Goal: Find specific page/section: Find specific page/section

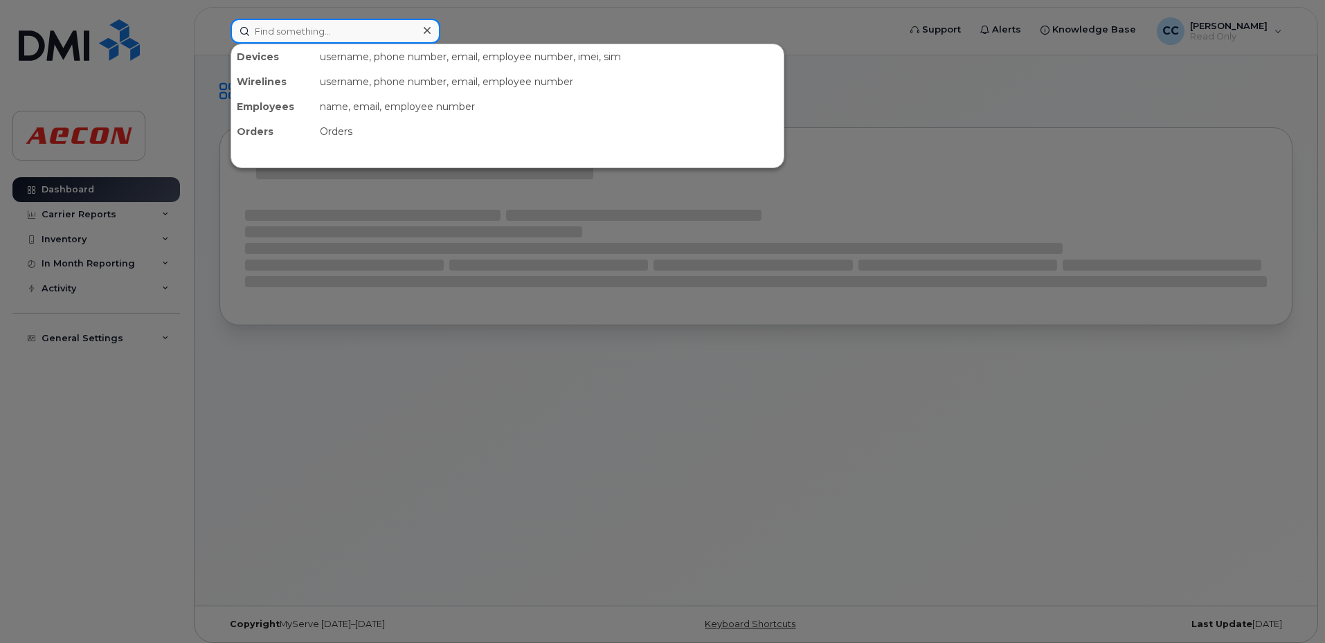
click at [258, 31] on input at bounding box center [336, 31] width 210 height 25
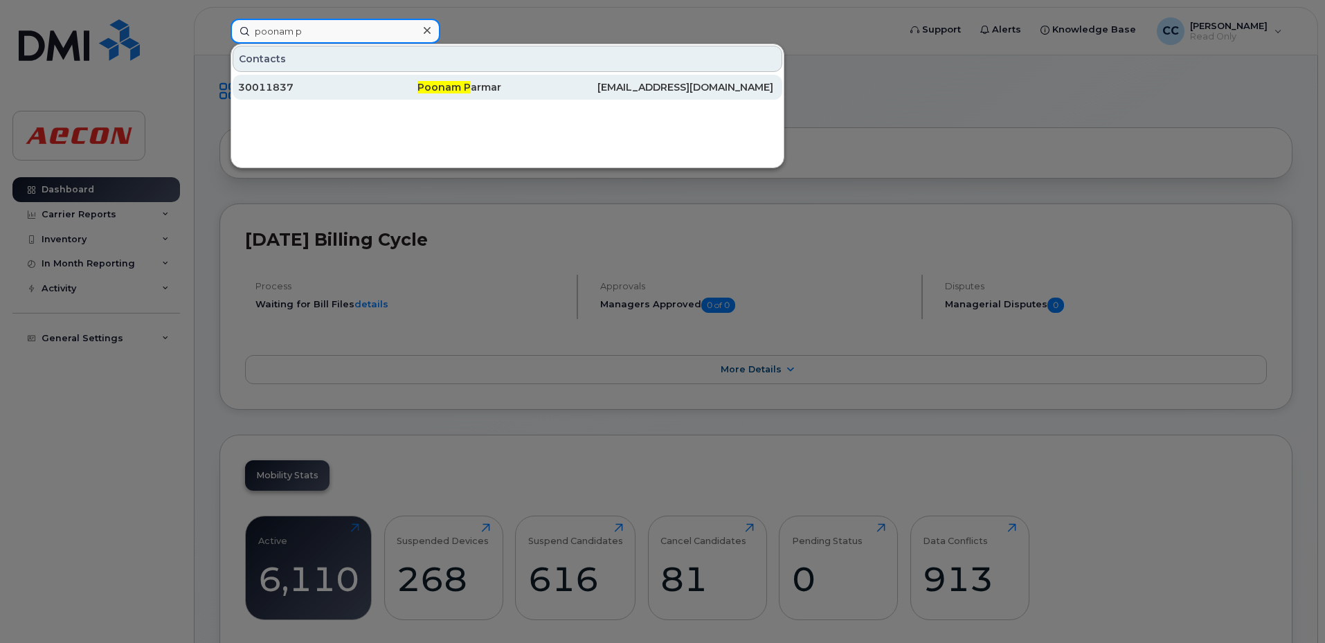
type input "poonam p"
click at [439, 85] on span "Poonam P" at bounding box center [443, 87] width 53 height 12
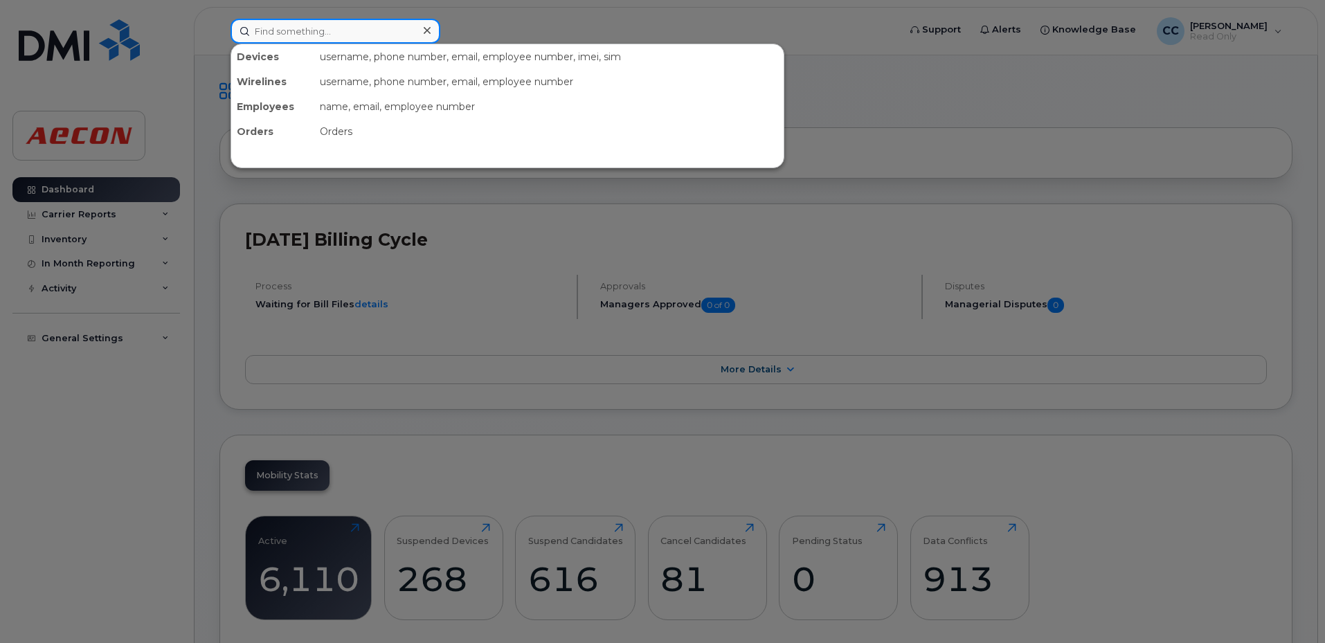
click at [308, 29] on input at bounding box center [336, 31] width 210 height 25
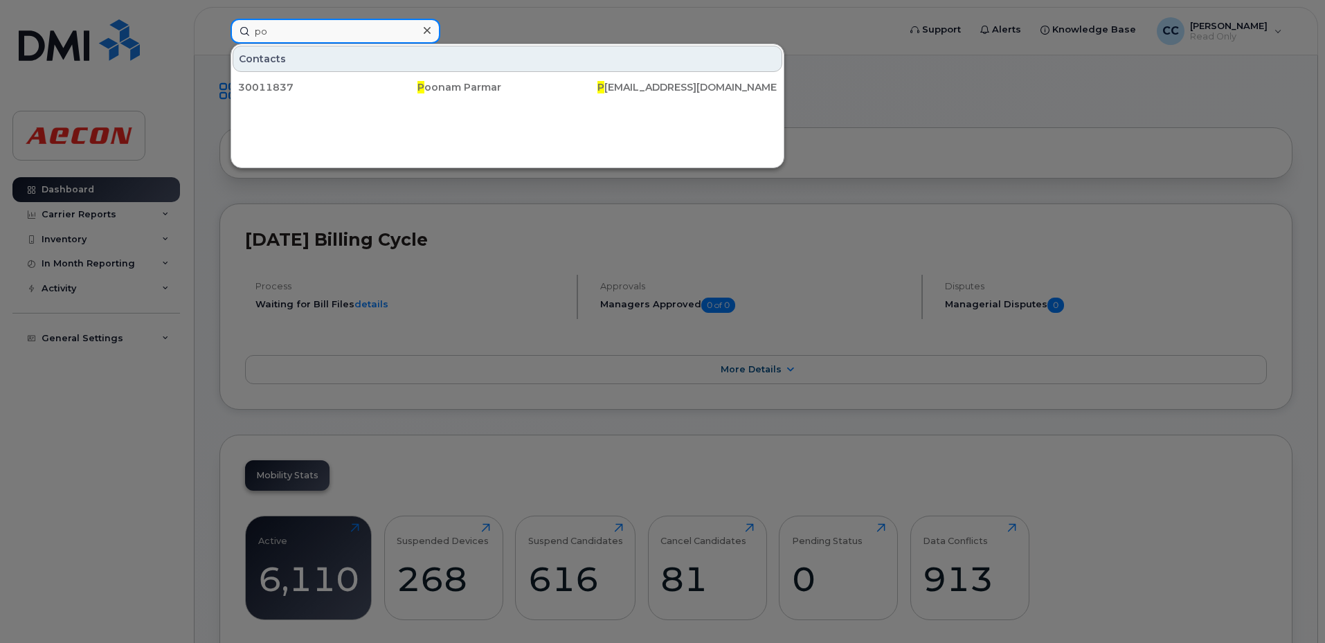
type input "p"
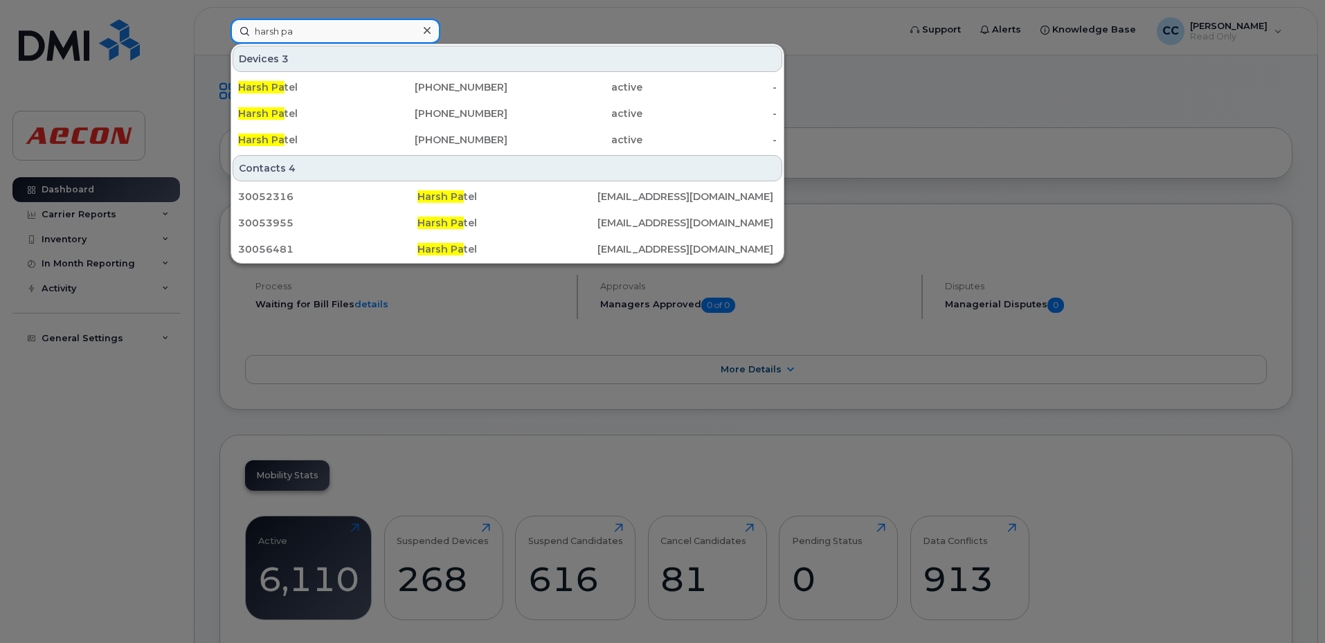
drag, startPoint x: 310, startPoint y: 29, endPoint x: 85, endPoint y: -1, distance: 227.1
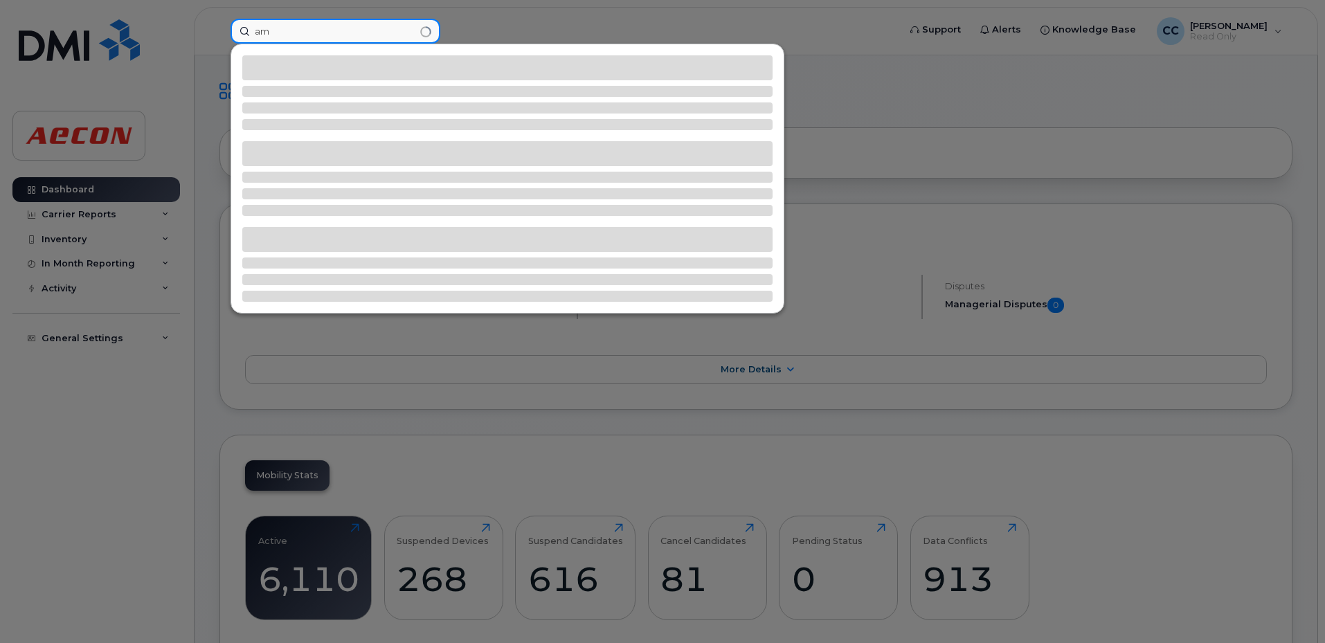
type input "a"
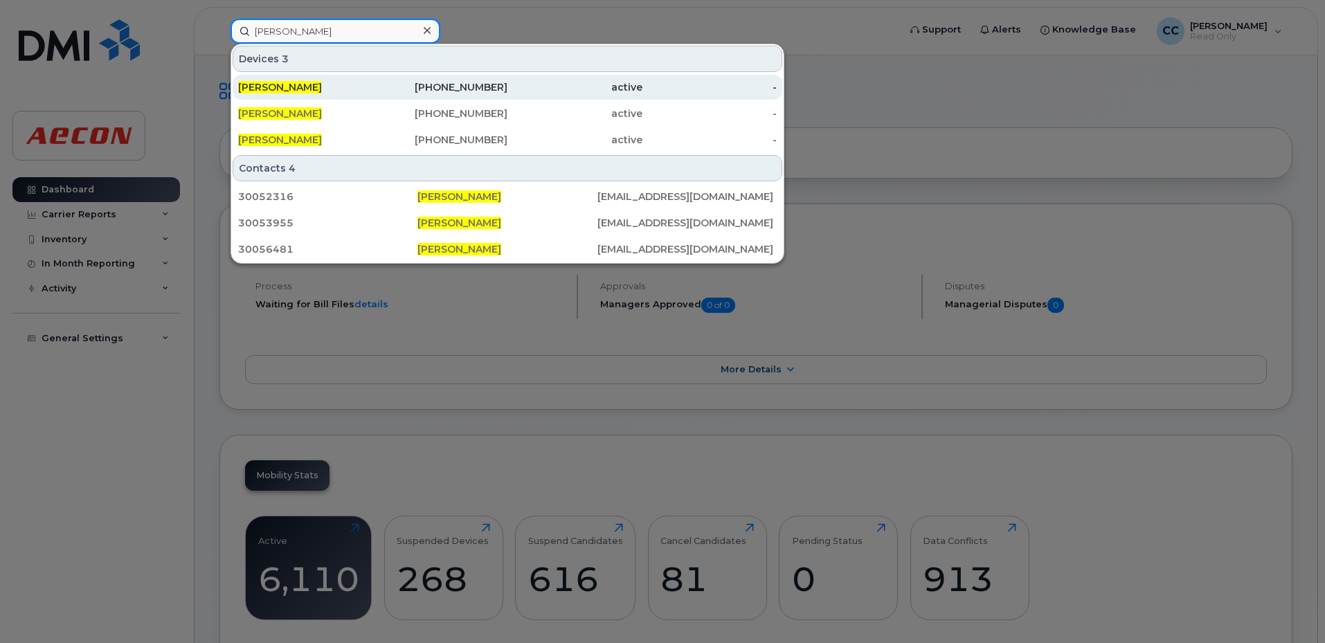
type input "[PERSON_NAME]"
click at [389, 82] on div "365-275-5502" at bounding box center [440, 87] width 135 height 14
click at [327, 89] on div "Harsh Patel" at bounding box center [305, 87] width 135 height 14
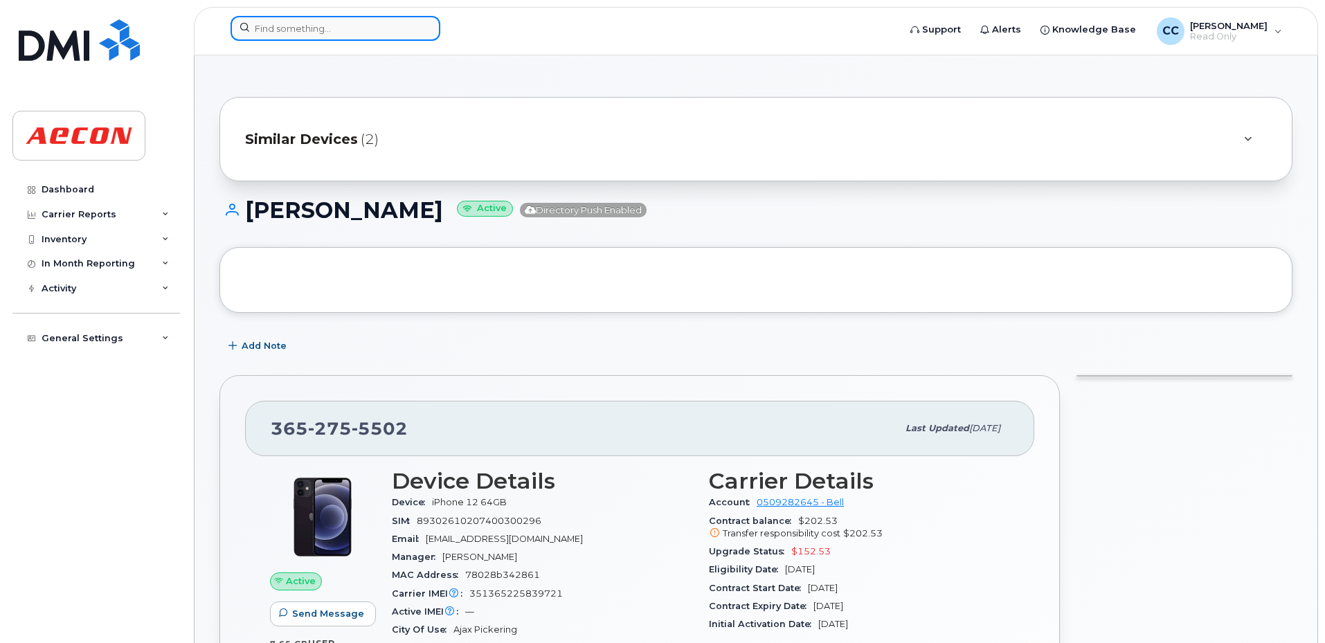
click at [299, 26] on input at bounding box center [336, 28] width 210 height 25
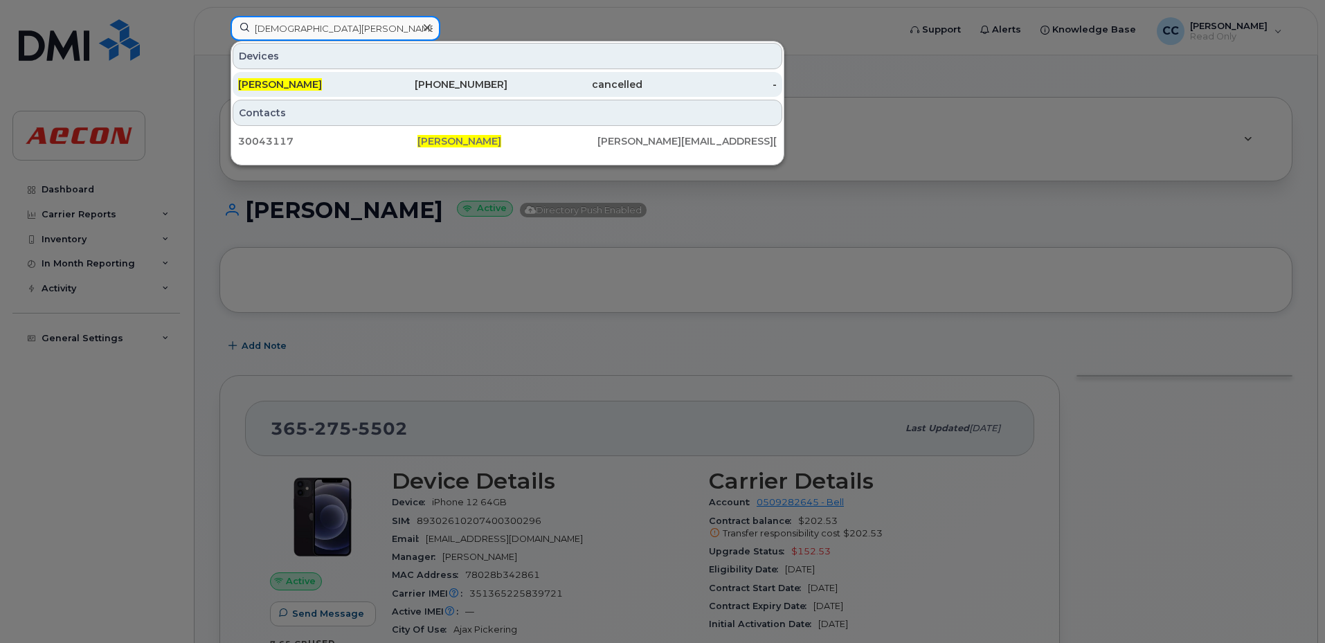
type input "amish patel"
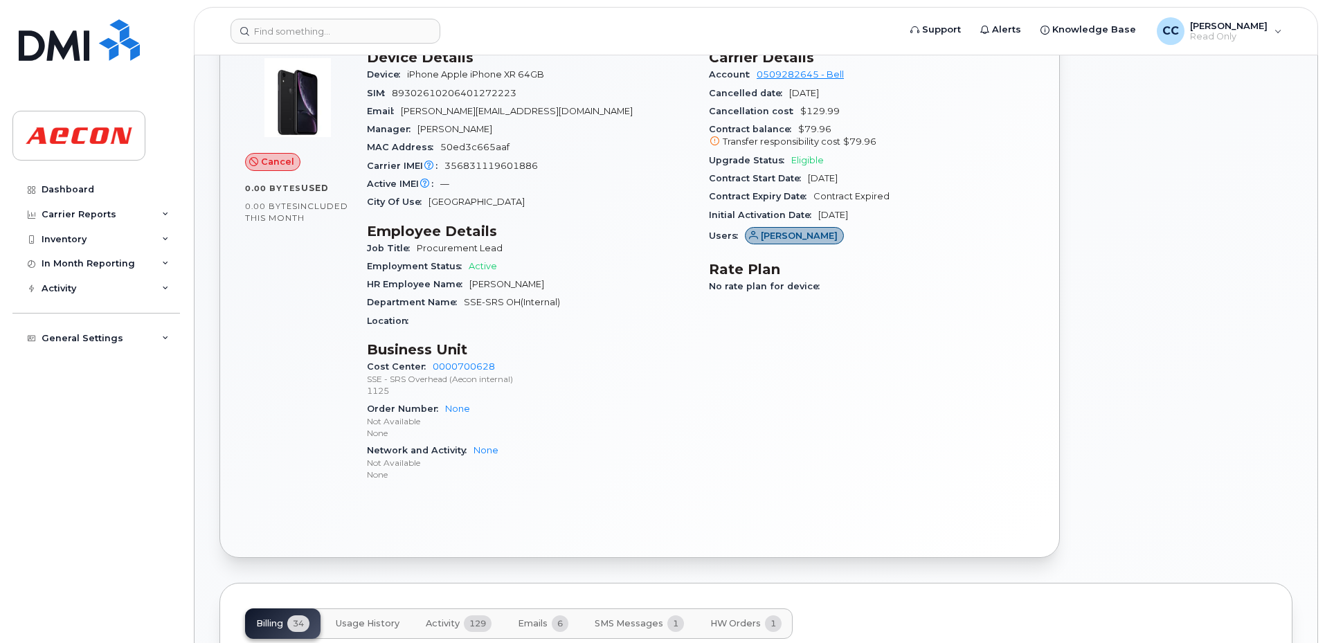
scroll to position [554, 0]
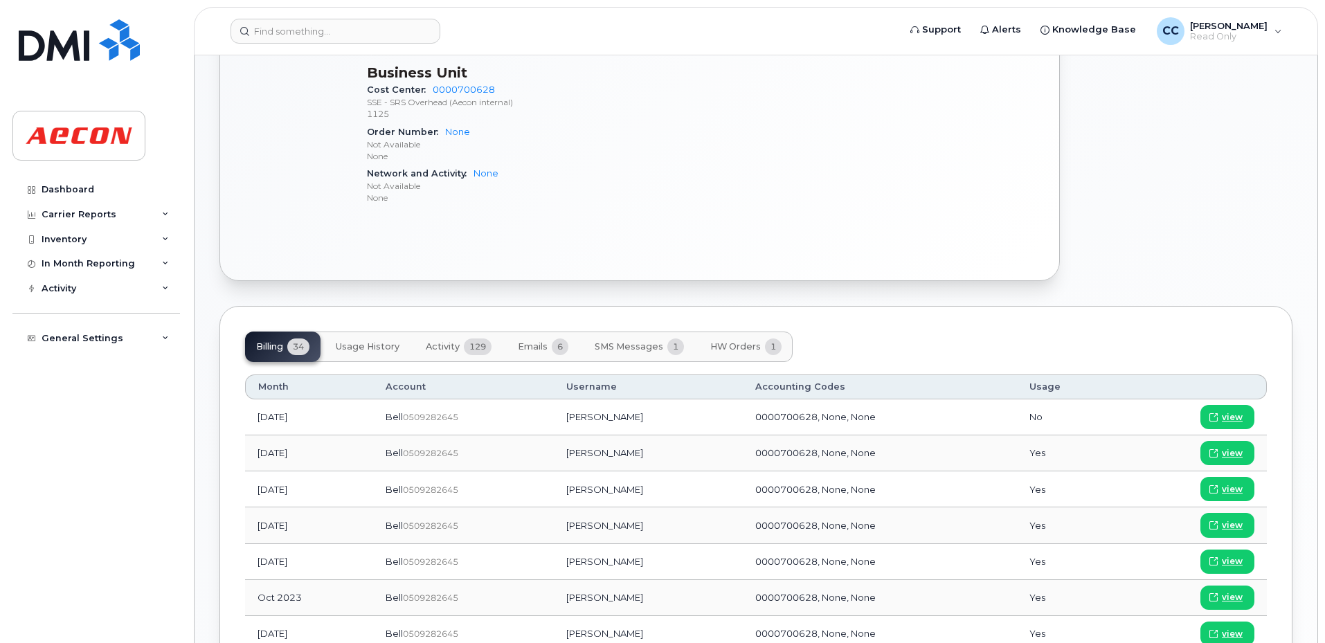
click at [557, 348] on span "6" at bounding box center [560, 347] width 17 height 17
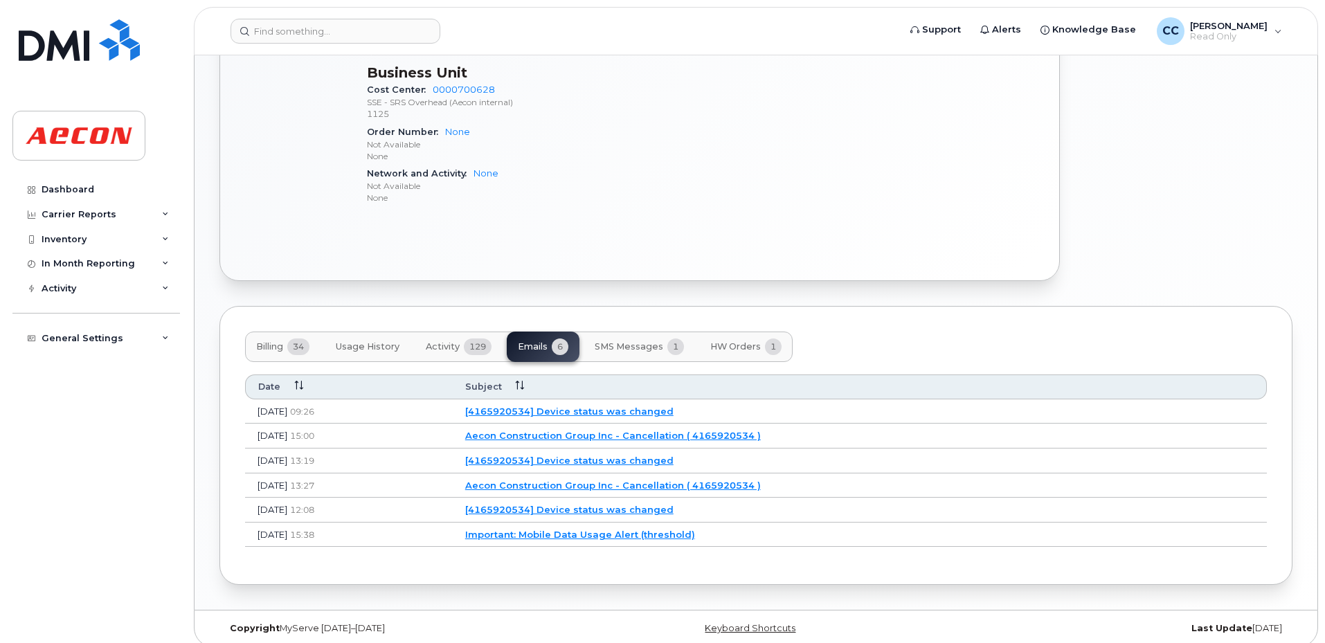
click at [634, 346] on span "SMS Messages" at bounding box center [629, 346] width 69 height 11
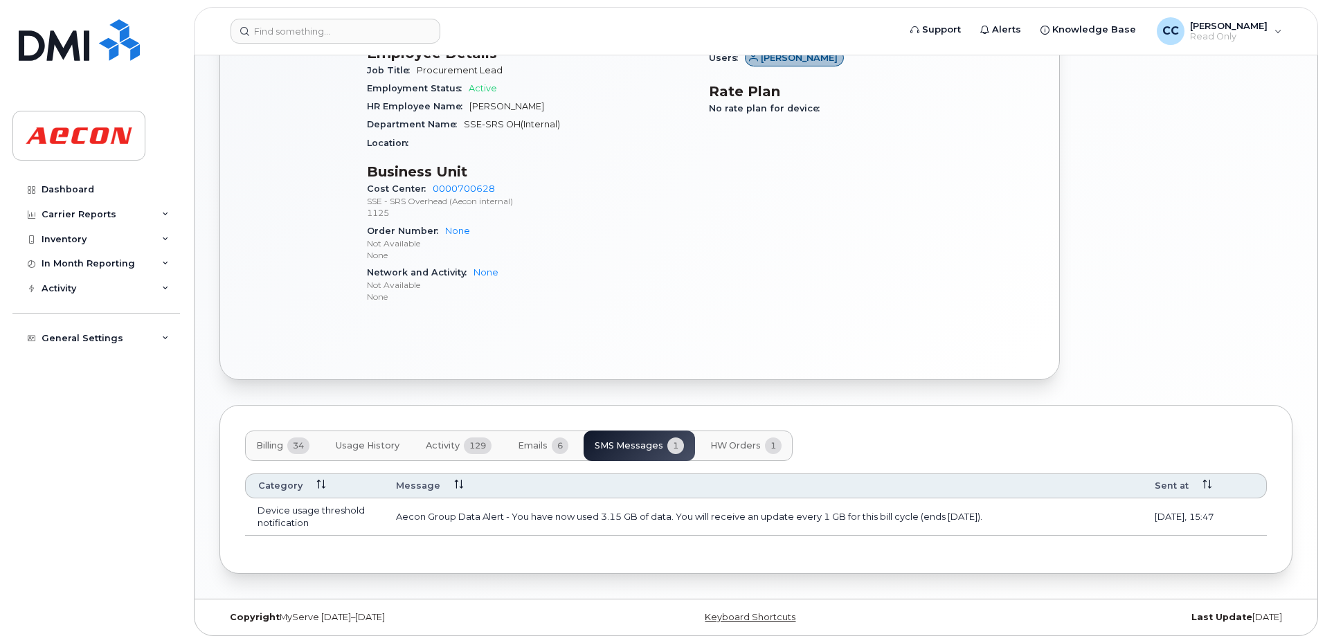
scroll to position [455, 0]
click at [733, 443] on span "HW Orders" at bounding box center [735, 445] width 51 height 11
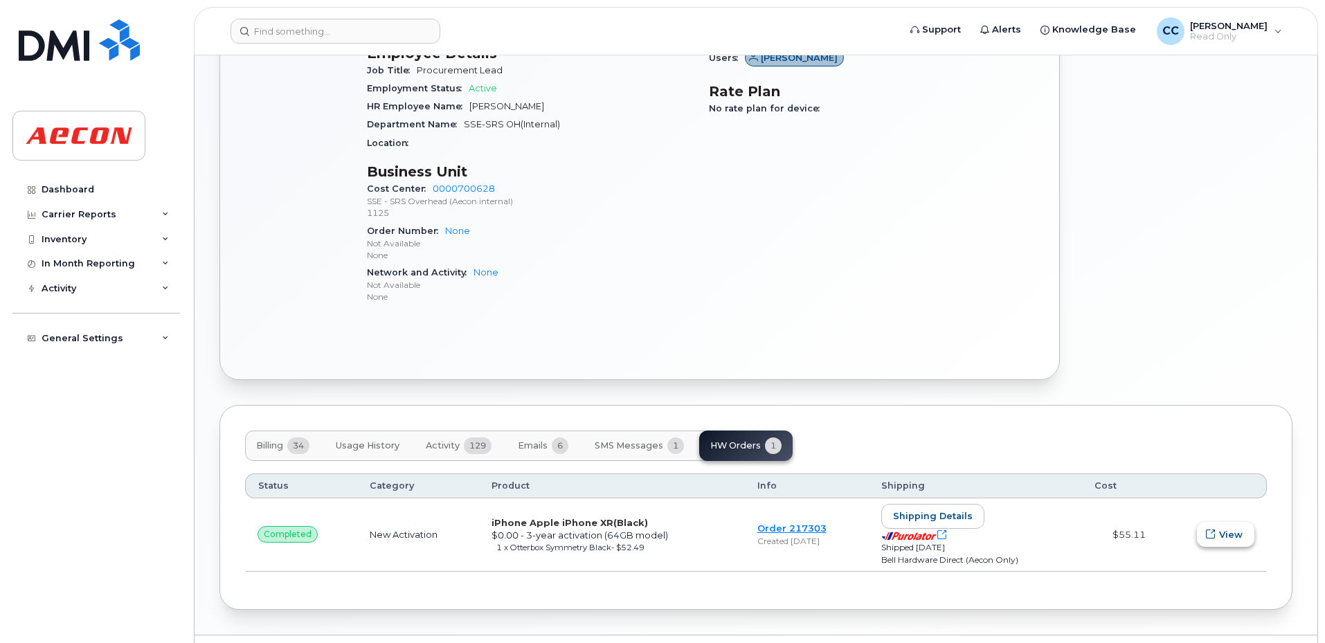
click at [1215, 530] on icon "button" at bounding box center [1210, 534] width 9 height 9
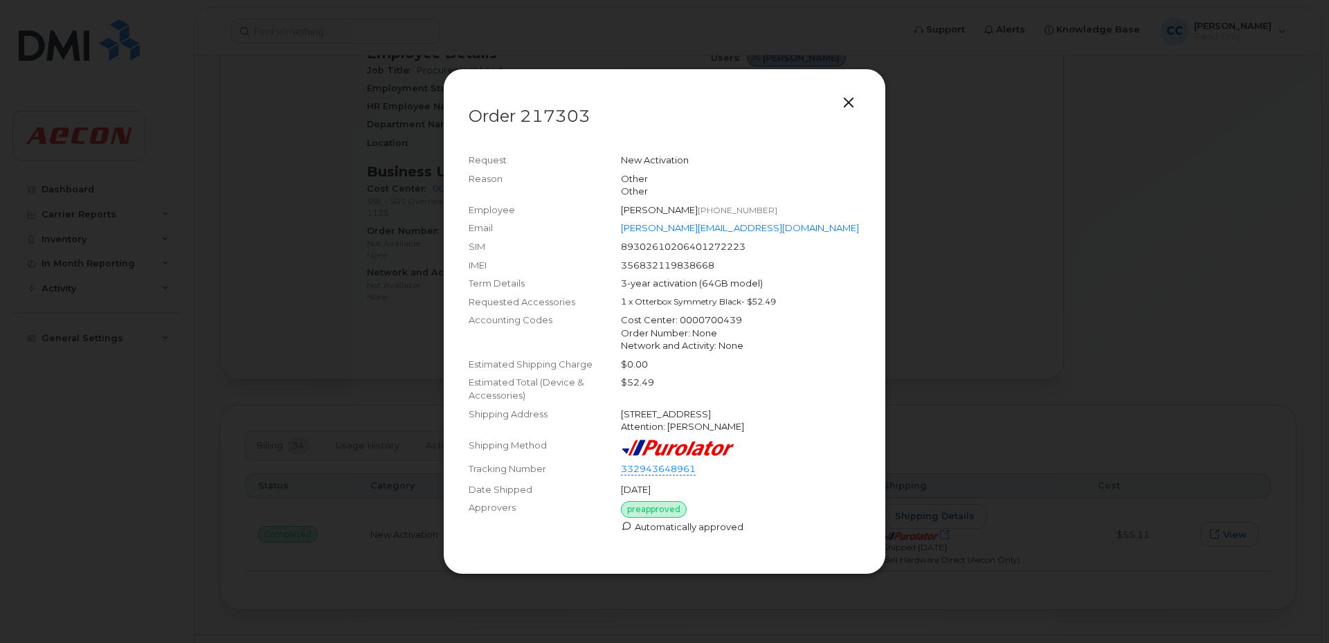
click at [852, 98] on button "button" at bounding box center [848, 102] width 21 height 19
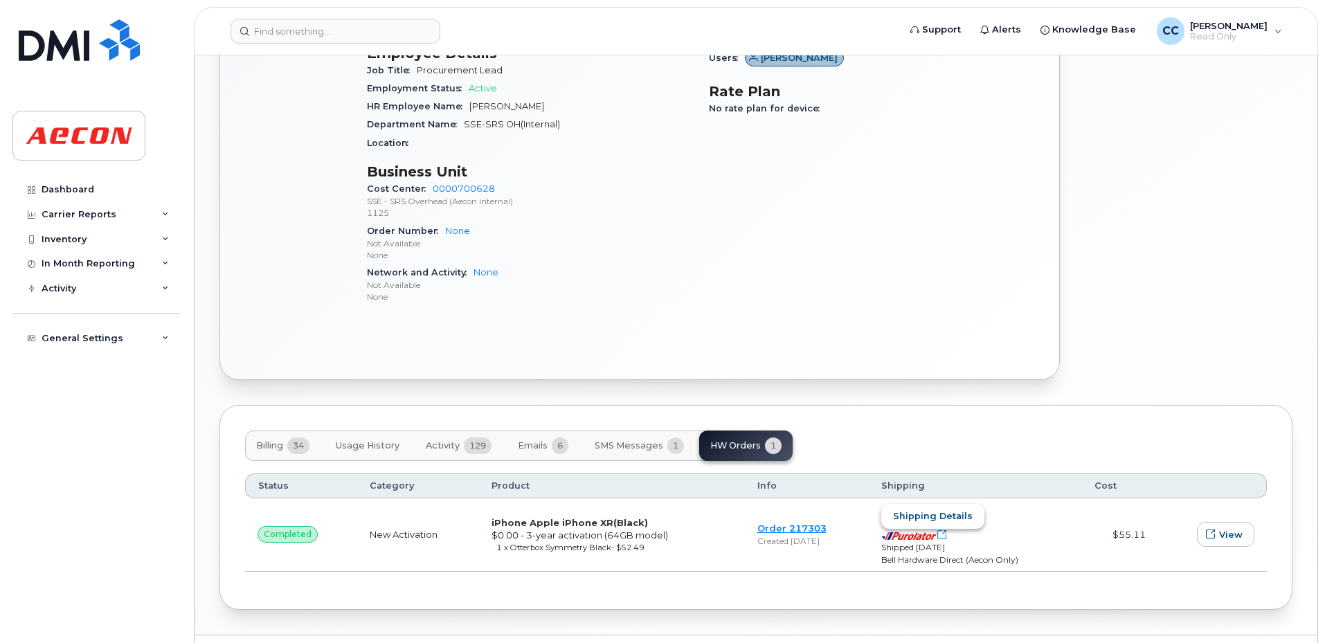
click at [930, 520] on span "Shipping details" at bounding box center [933, 516] width 80 height 13
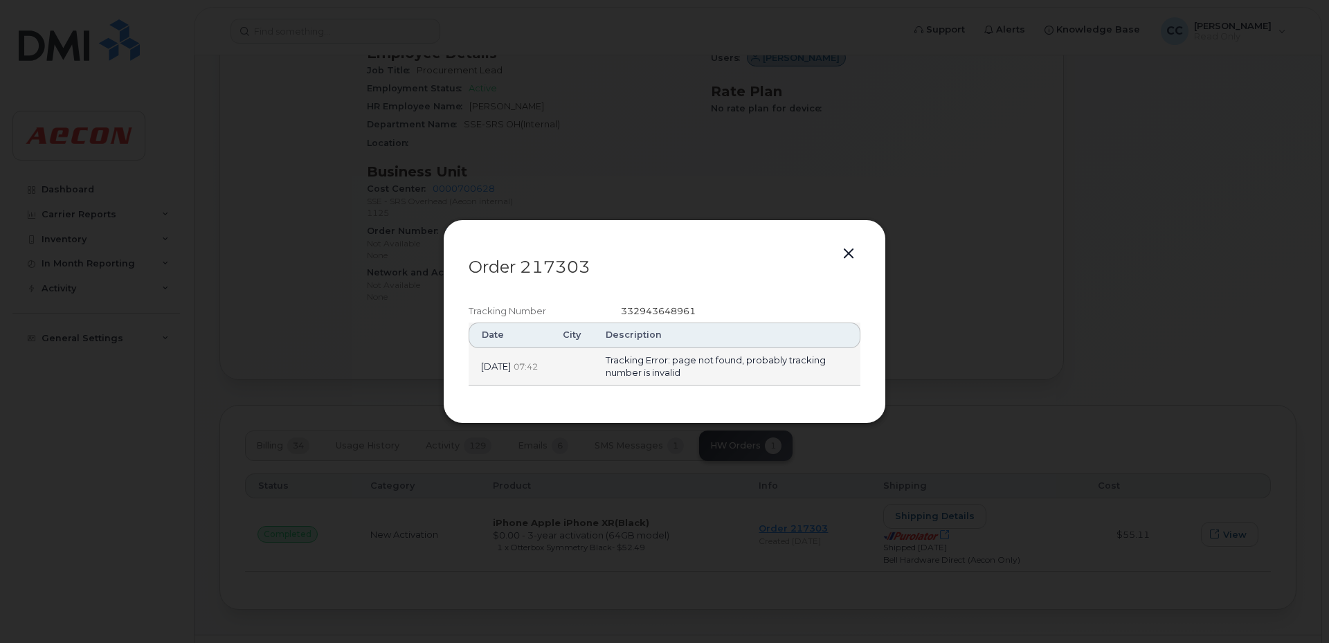
click at [847, 249] on button "button" at bounding box center [848, 253] width 21 height 19
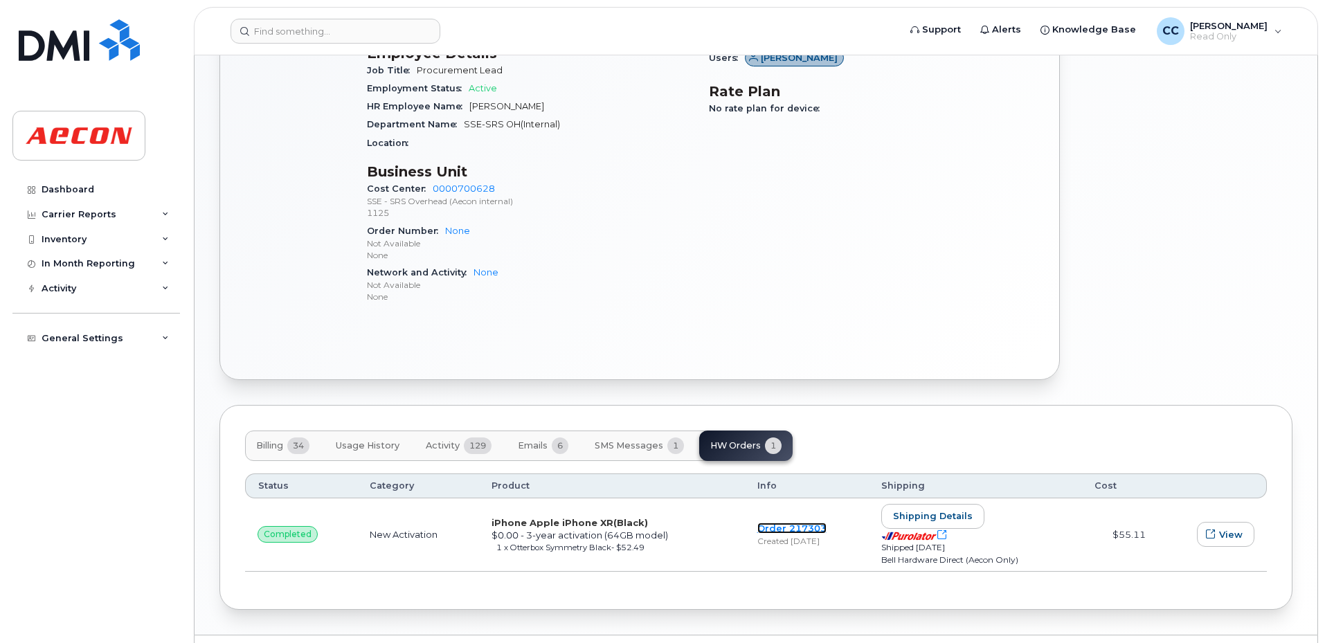
click at [775, 525] on link "Order 217303" at bounding box center [791, 528] width 69 height 11
click at [554, 448] on span "6" at bounding box center [560, 446] width 17 height 17
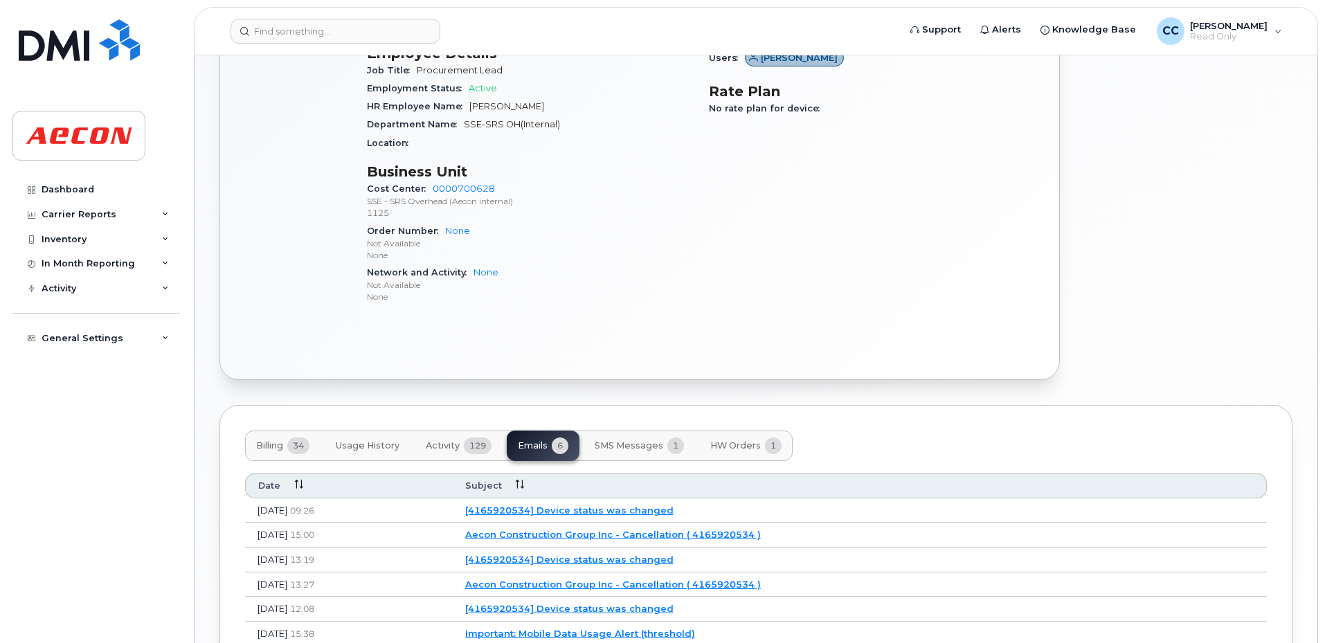
click at [478, 449] on span "129" at bounding box center [478, 446] width 28 height 17
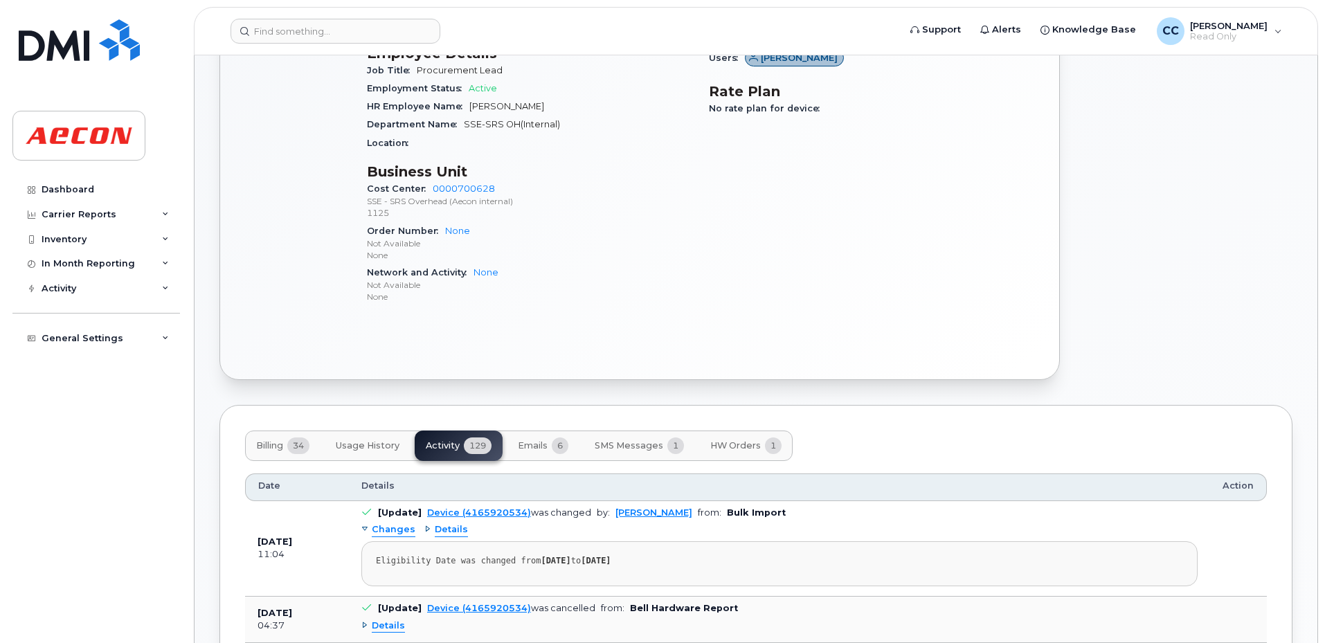
click at [381, 450] on span "Usage History" at bounding box center [368, 445] width 64 height 11
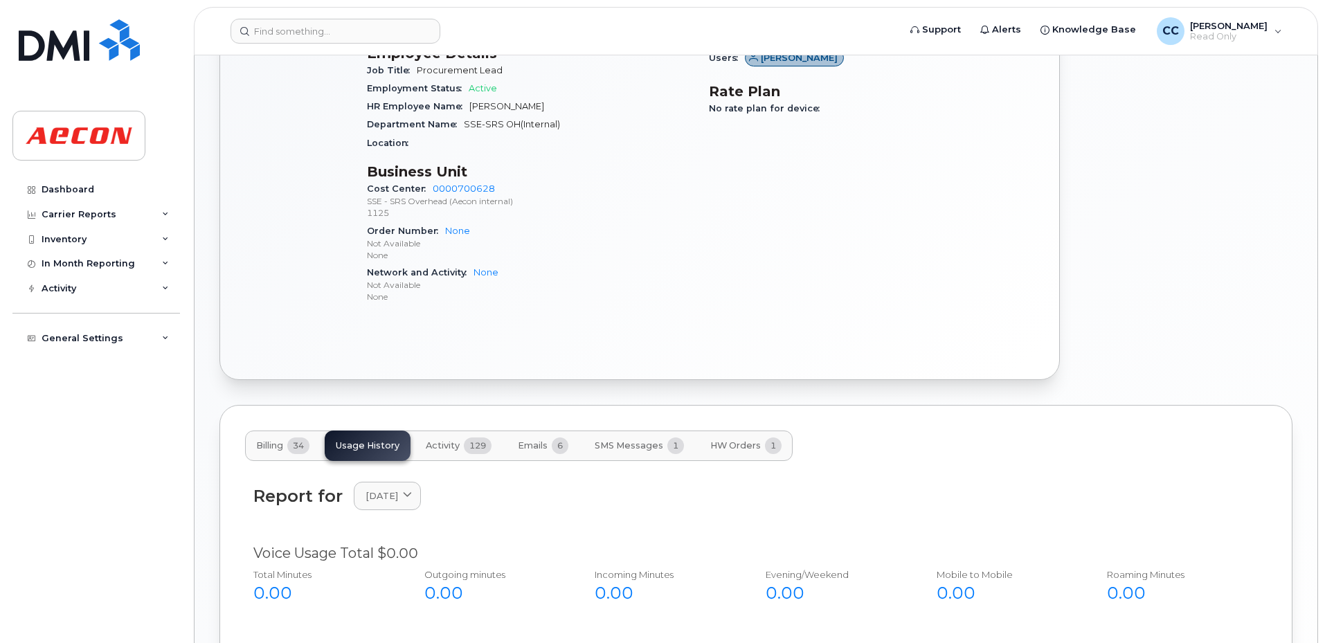
click at [293, 446] on span "34" at bounding box center [298, 446] width 22 height 17
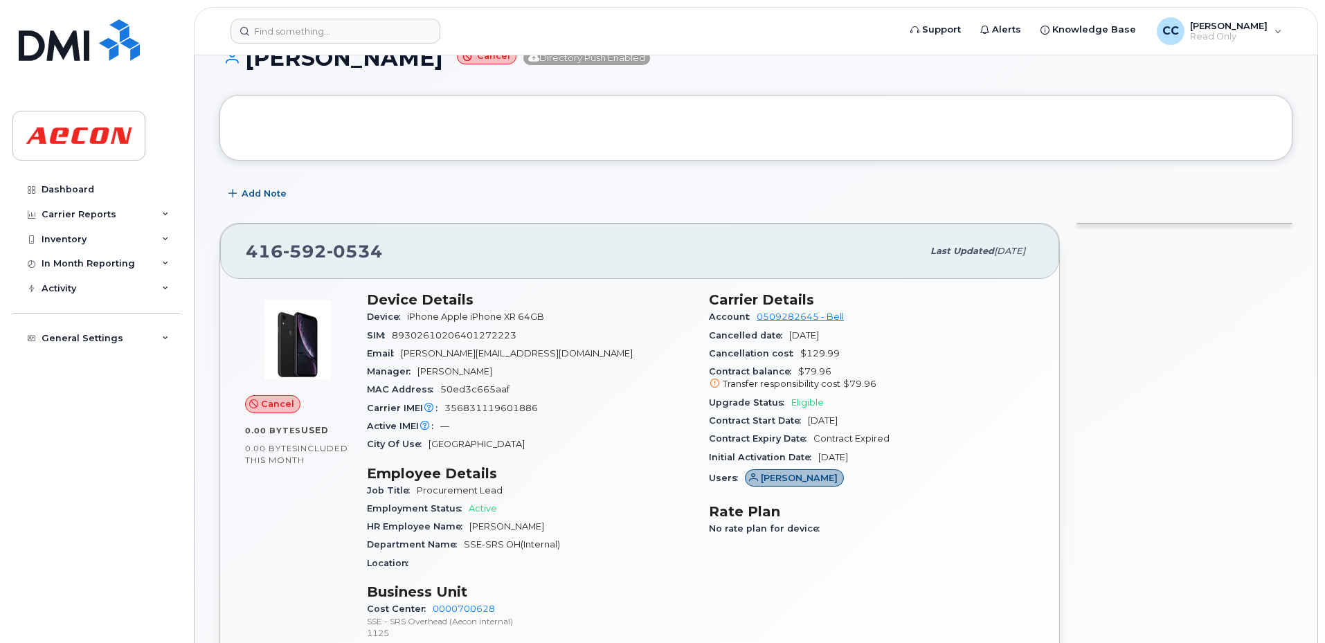
scroll to position [0, 0]
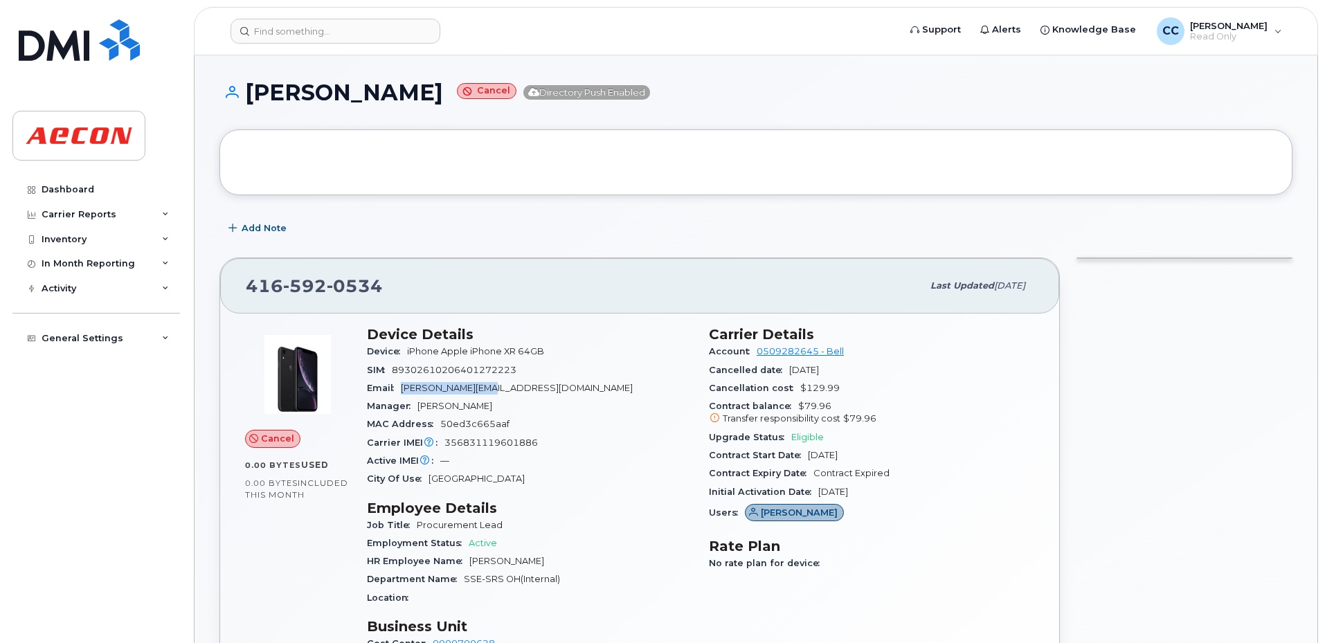
drag, startPoint x: 510, startPoint y: 388, endPoint x: 401, endPoint y: 388, distance: 108.7
click at [401, 388] on div "Email AMPATEL@AECON.COM" at bounding box center [529, 388] width 325 height 18
copy span "AMPATEL@AECON.COM"
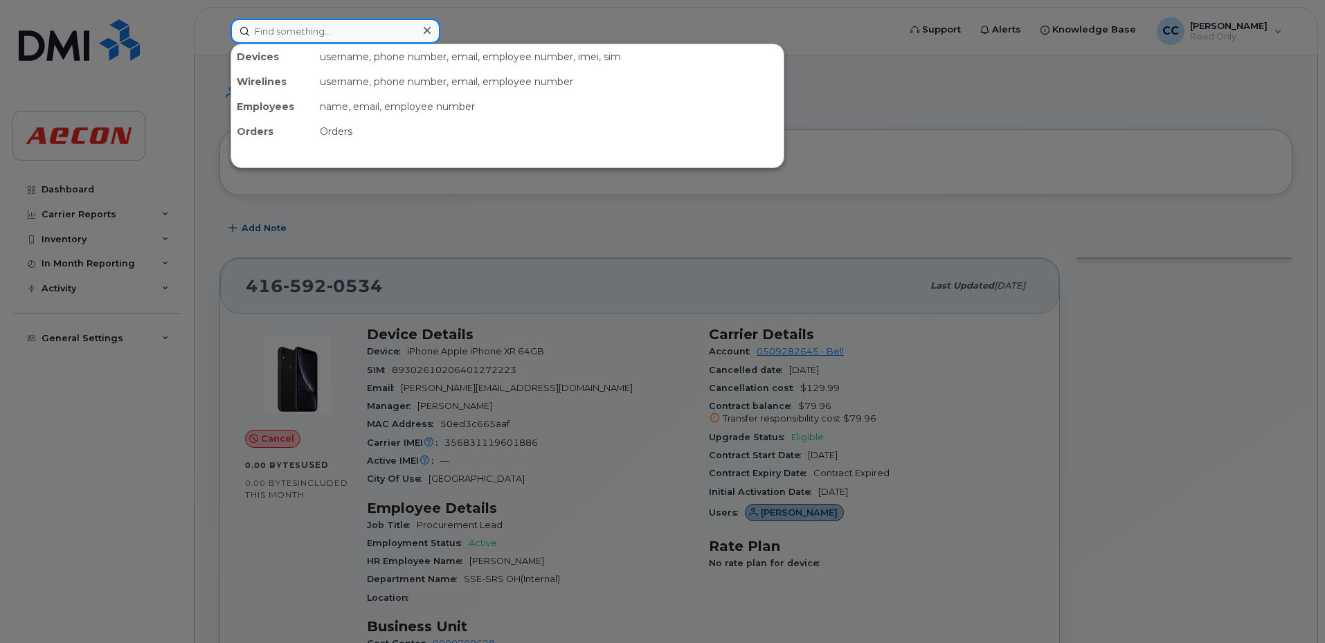
click at [328, 33] on input at bounding box center [336, 31] width 210 height 25
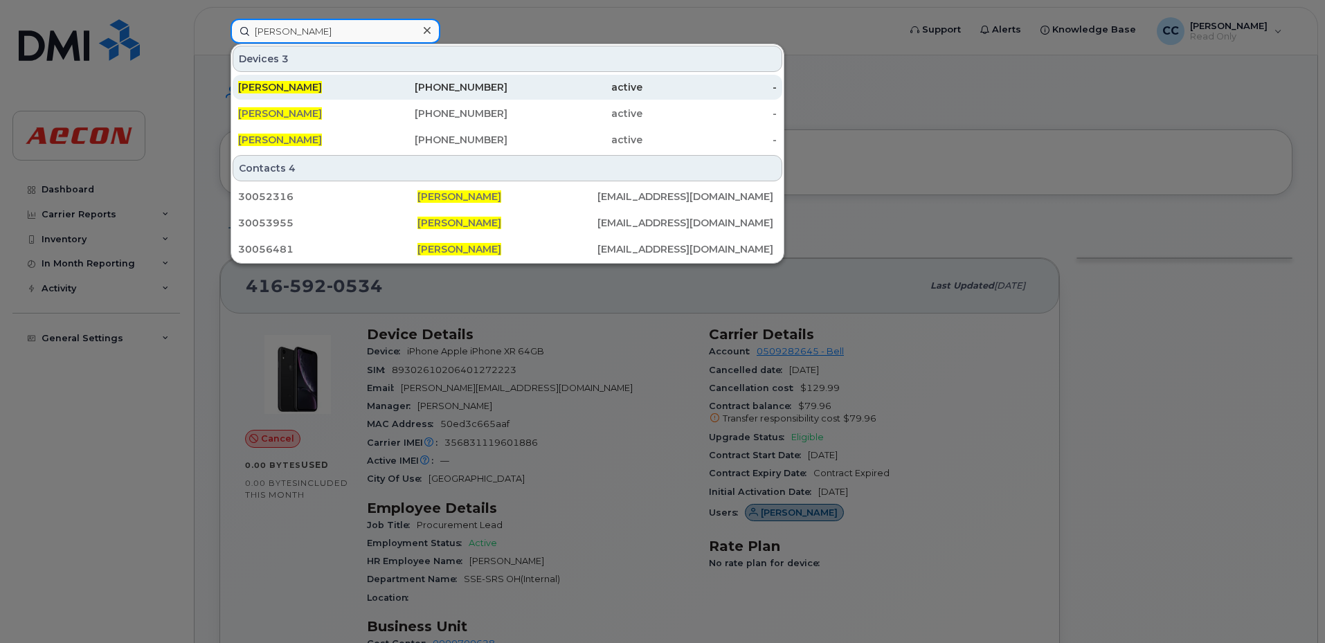
type input "harsh patel"
click at [399, 88] on div "365-275-5502" at bounding box center [440, 87] width 135 height 14
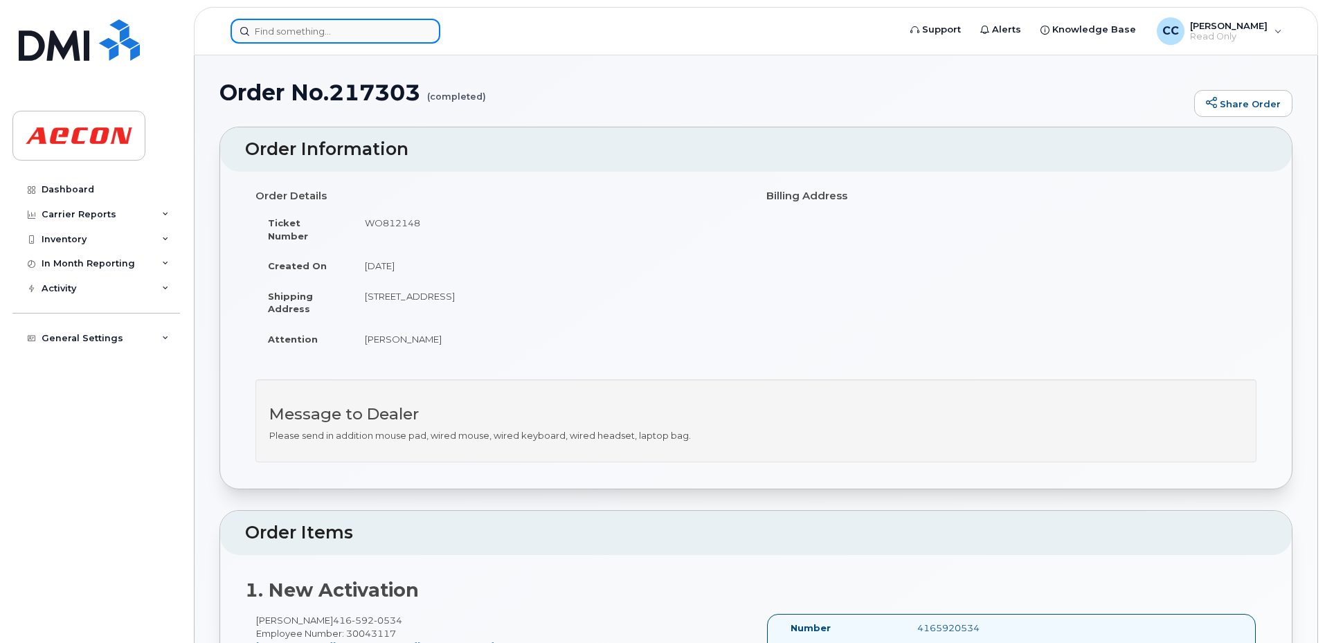
click at [291, 30] on input at bounding box center [336, 31] width 210 height 25
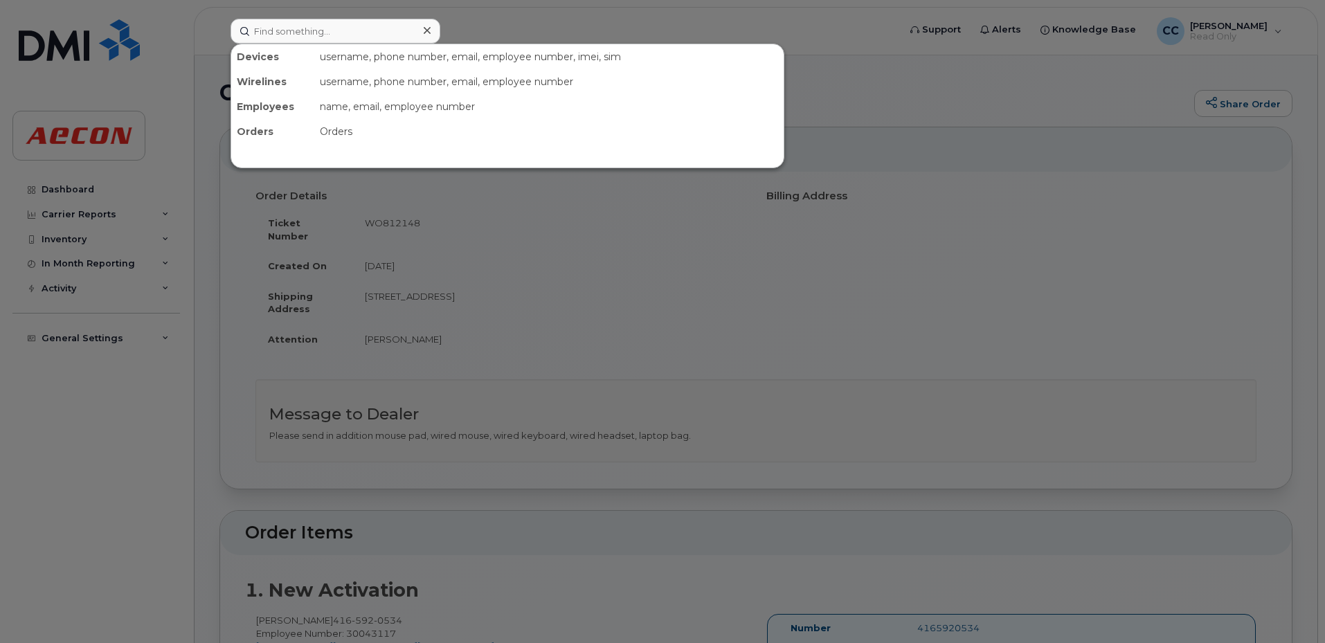
click at [636, 318] on div at bounding box center [662, 321] width 1325 height 643
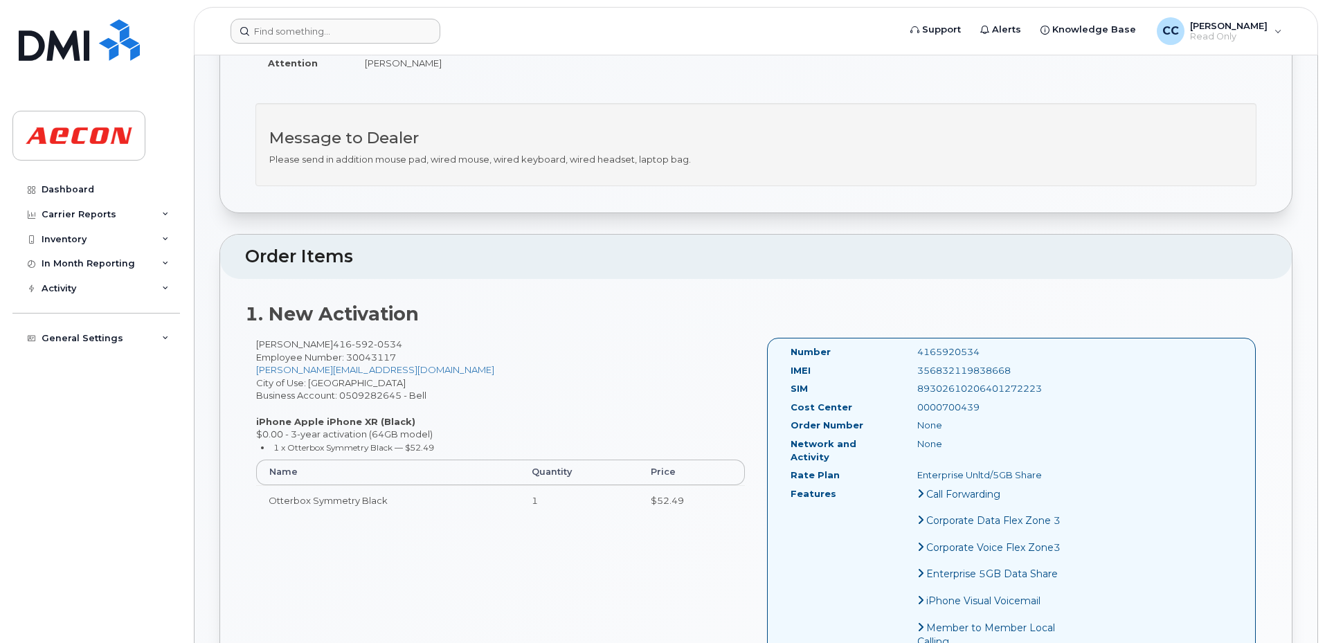
scroll to position [277, 0]
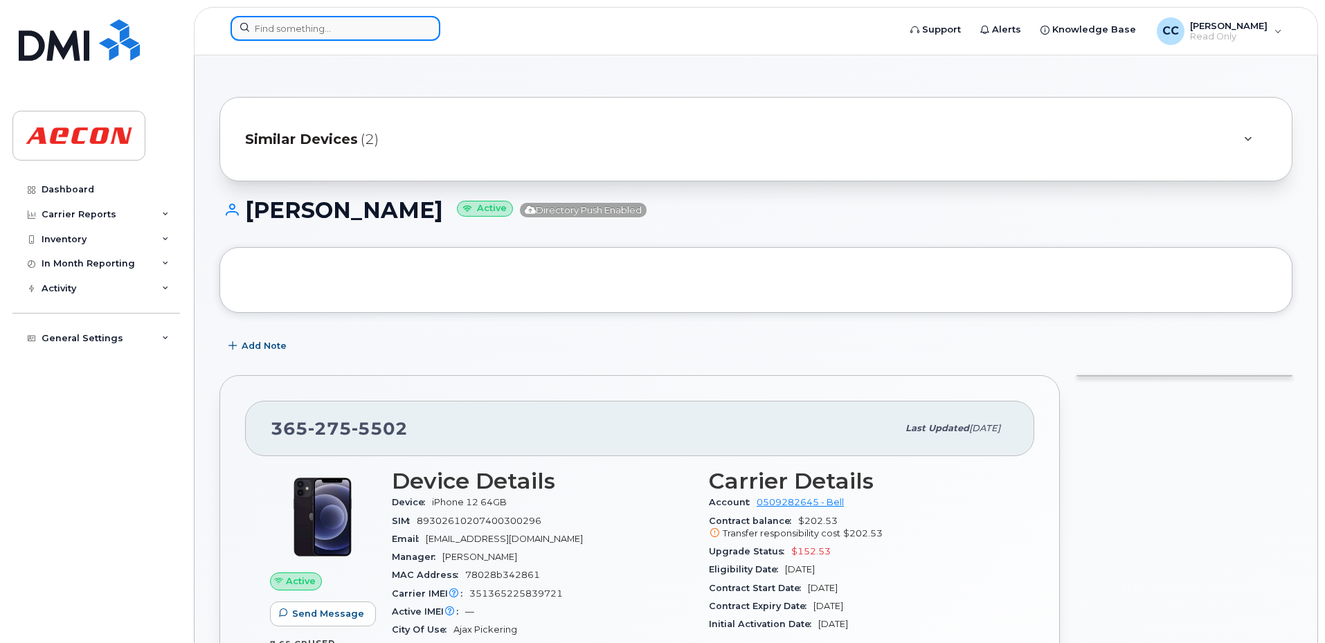
click at [311, 24] on input at bounding box center [336, 28] width 210 height 25
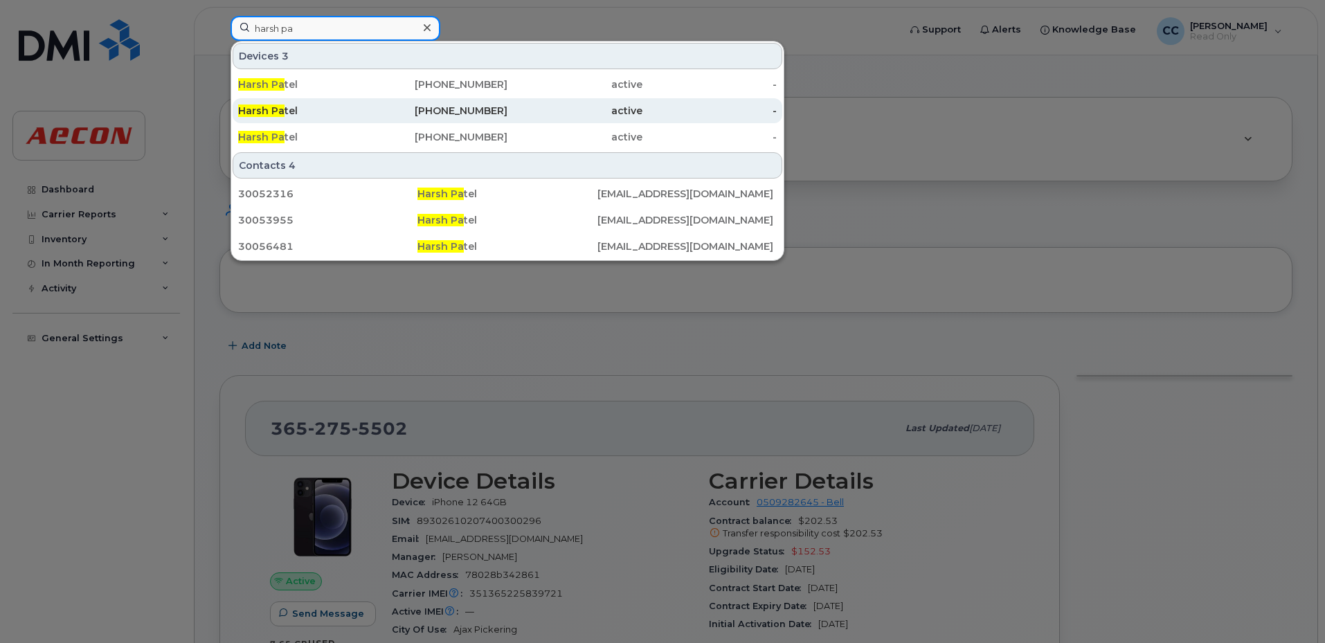
type input "harsh pa"
click at [327, 102] on div "Harsh Pa tel" at bounding box center [305, 110] width 135 height 25
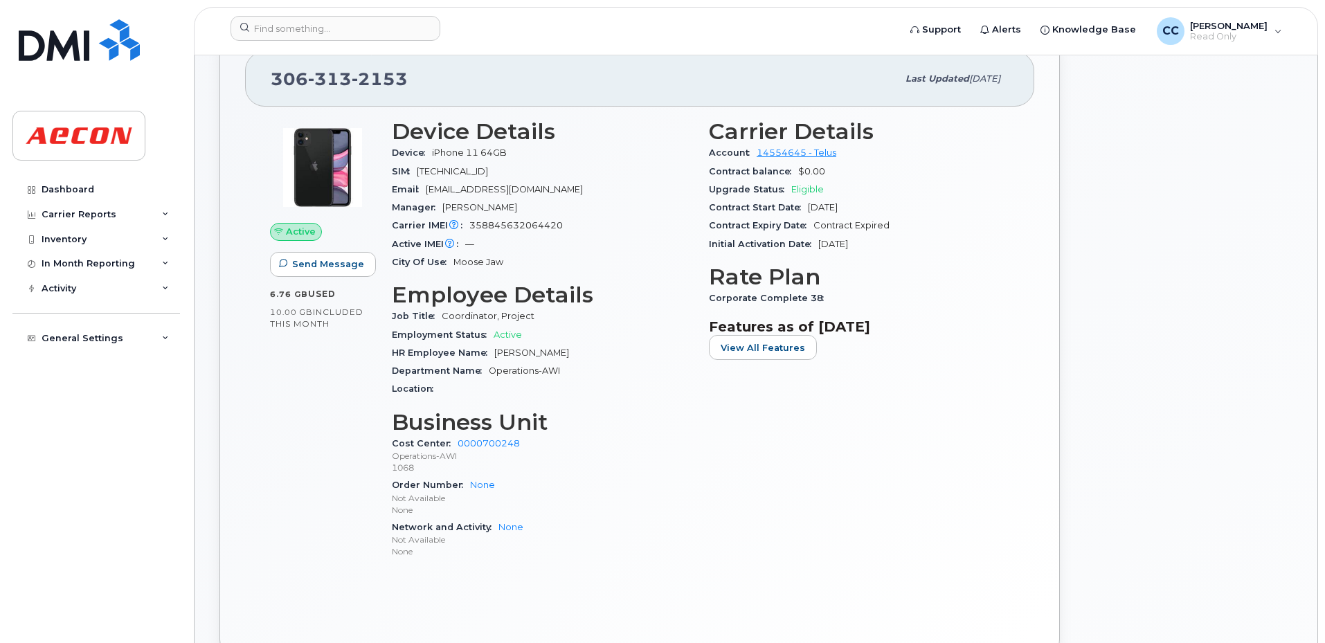
scroll to position [219, 0]
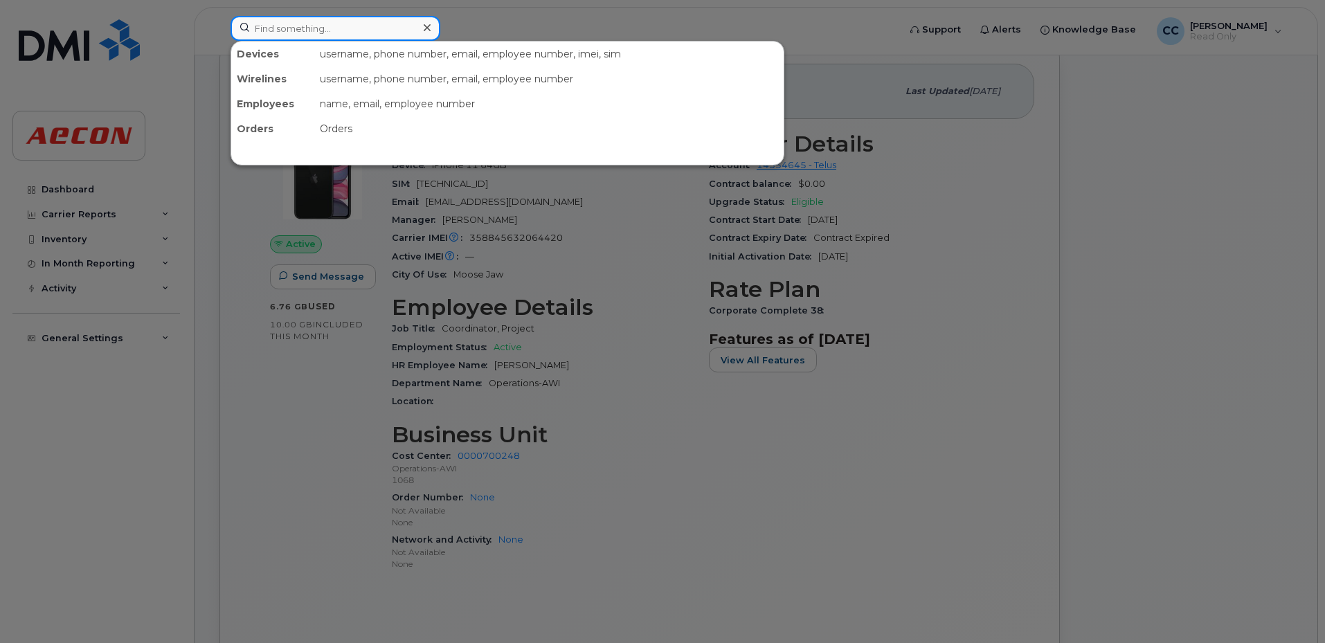
click at [331, 33] on input at bounding box center [336, 28] width 210 height 25
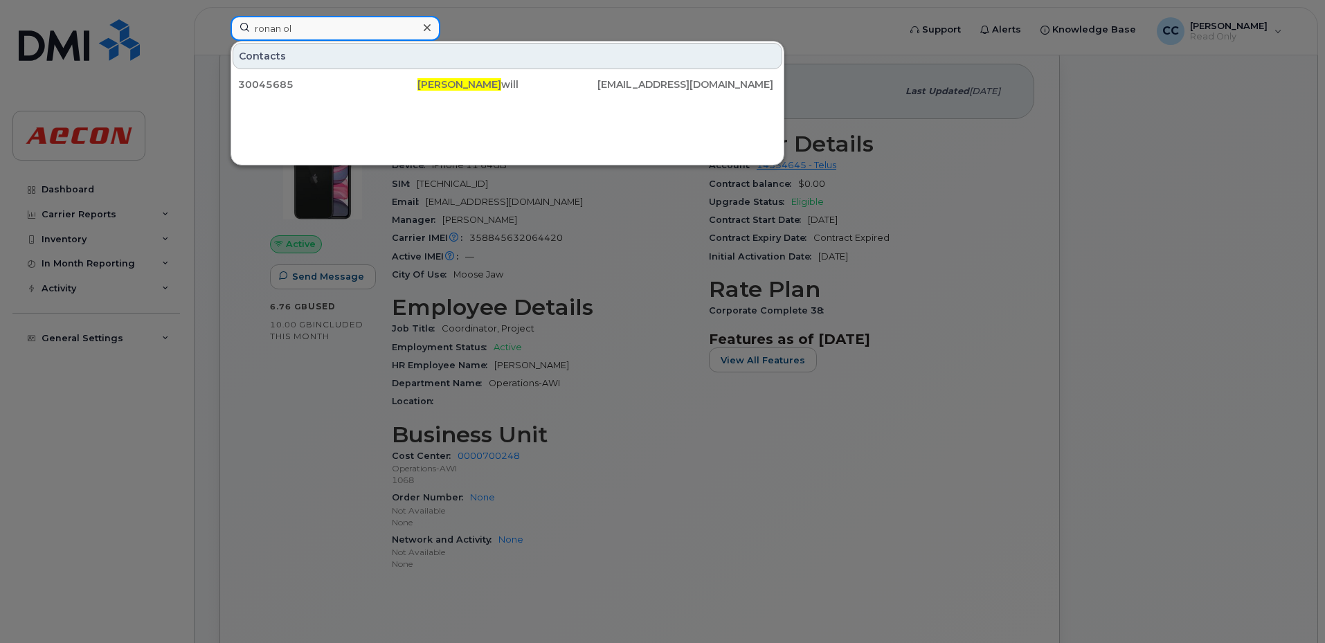
drag, startPoint x: 323, startPoint y: 33, endPoint x: 114, endPoint y: 19, distance: 208.9
click at [219, 19] on div "ronan ol Contacts 30045685 Ronan Ol will ROLWILL@AECON.COM" at bounding box center [559, 31] width 681 height 30
paste input "Poonam"
drag, startPoint x: 237, startPoint y: 26, endPoint x: -38, endPoint y: 4, distance: 276.4
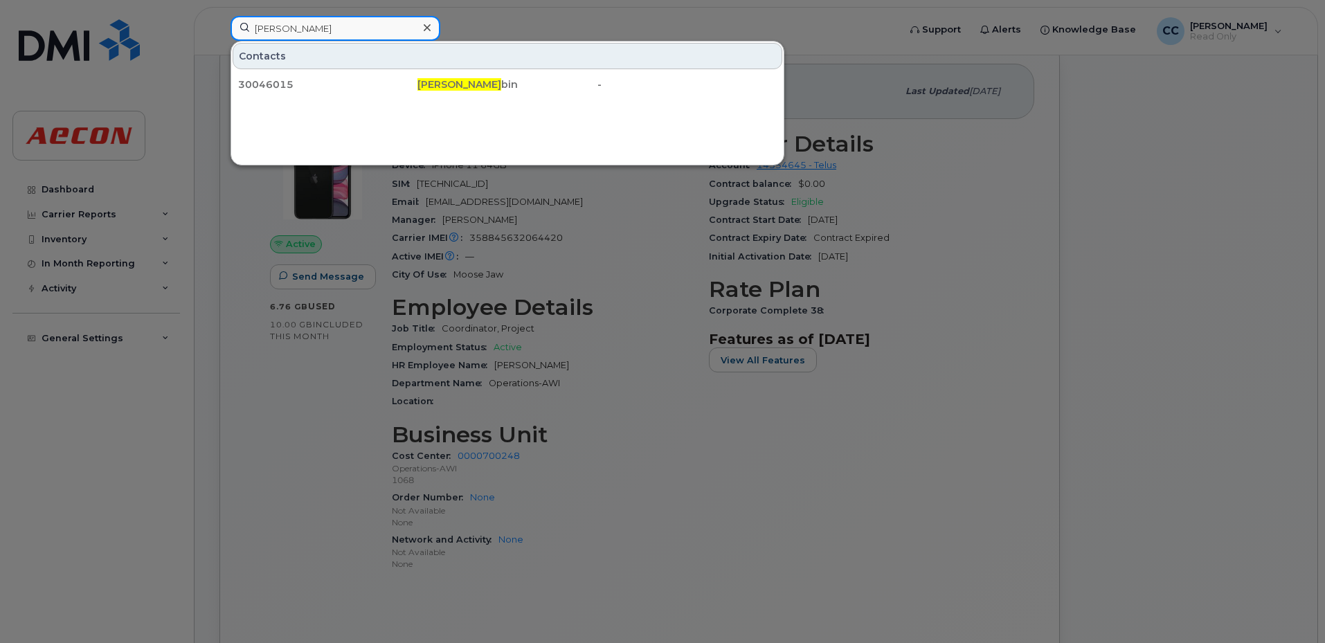
drag, startPoint x: 309, startPoint y: 28, endPoint x: 100, endPoint y: 19, distance: 209.3
click at [219, 19] on div "brian au Contacts 30046015 Brian Au bin -" at bounding box center [559, 31] width 681 height 30
paste input "Amir Nourbakhrezaei"
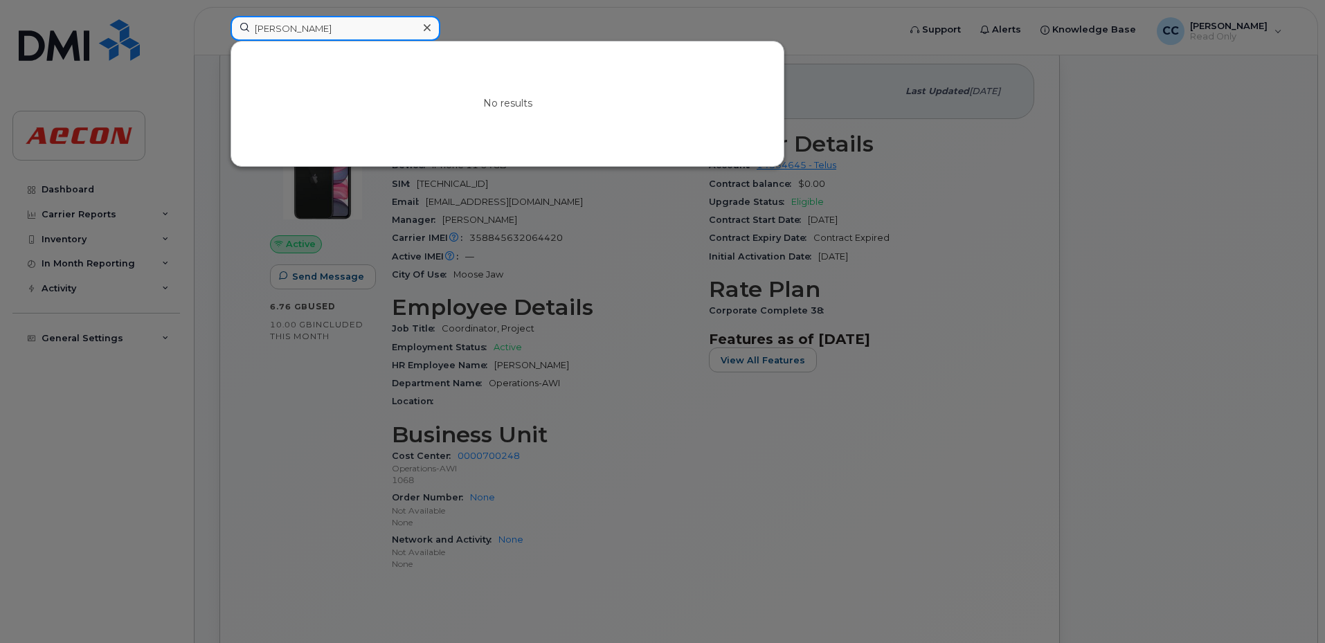
drag, startPoint x: 361, startPoint y: 24, endPoint x: 281, endPoint y: 28, distance: 79.7
click at [268, 29] on input "Amir Nourbakhrezaei" at bounding box center [336, 28] width 210 height 25
click at [277, 26] on input "Amir Nourbakhrezaei" at bounding box center [336, 28] width 210 height 25
drag, startPoint x: 280, startPoint y: 30, endPoint x: 207, endPoint y: 21, distance: 74.0
click at [219, 21] on div "Amir Nourbakhrezaei No results" at bounding box center [559, 31] width 681 height 30
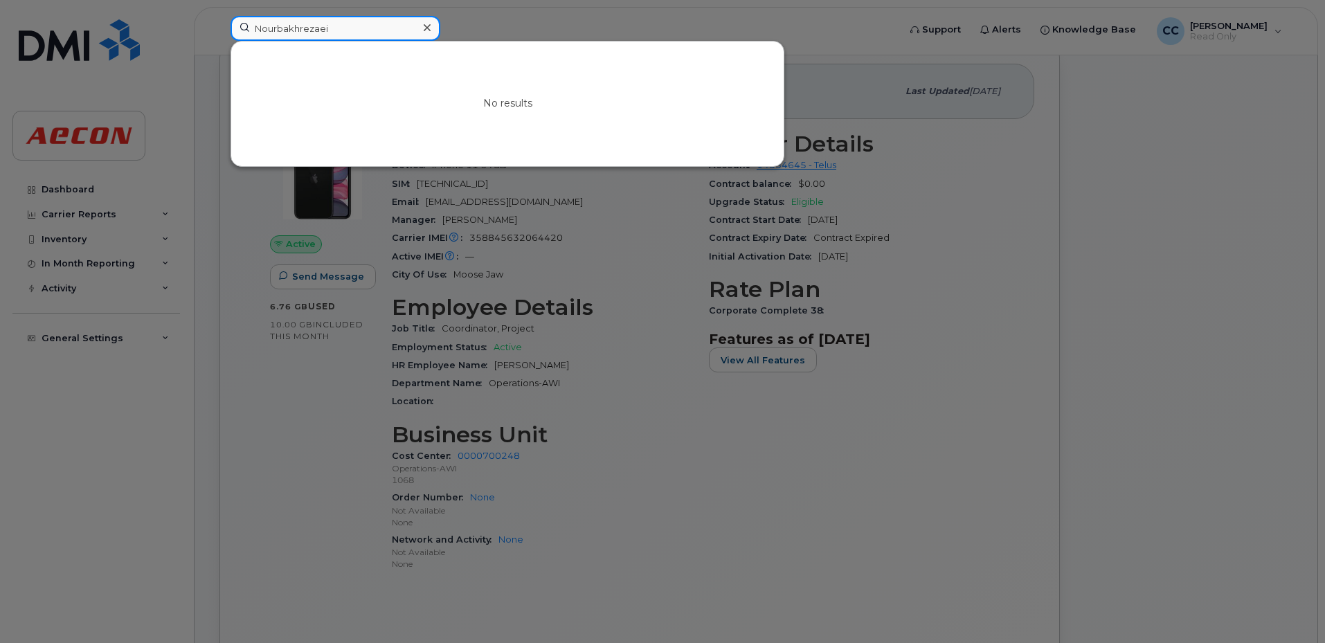
drag, startPoint x: 361, startPoint y: 28, endPoint x: 178, endPoint y: 32, distance: 182.8
click at [219, 23] on div "Nourbakhrezaei No results" at bounding box center [559, 31] width 681 height 30
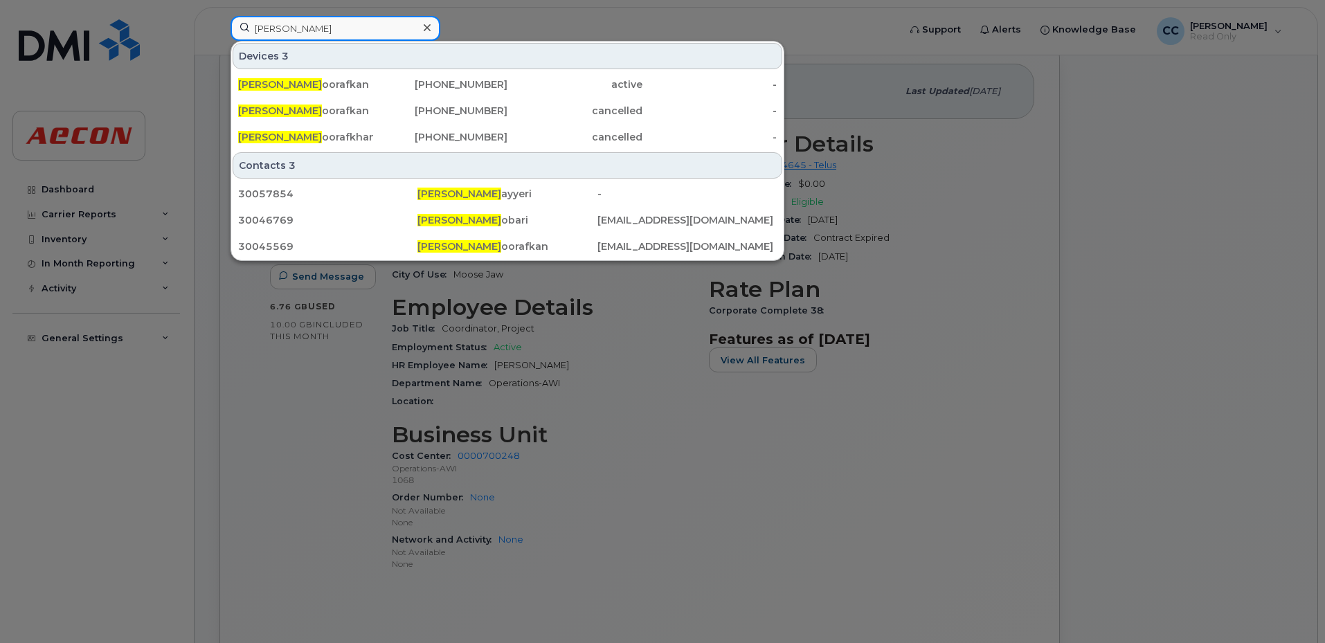
click at [305, 29] on input "amir n" at bounding box center [336, 28] width 210 height 25
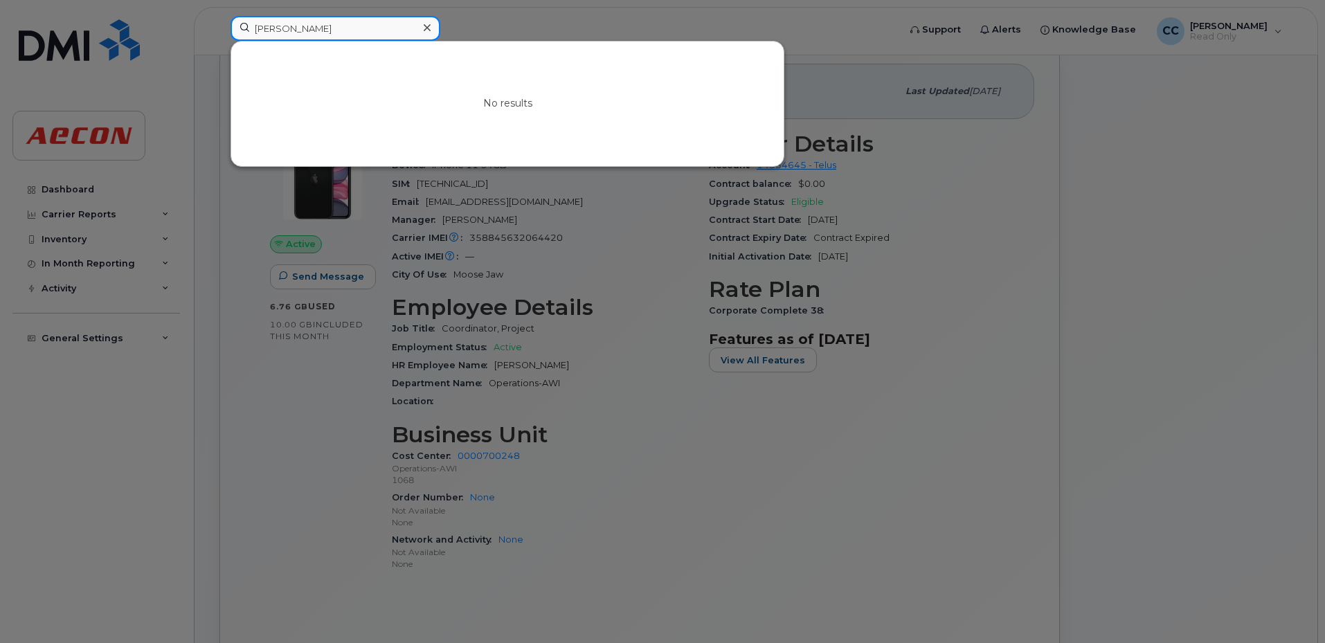
drag, startPoint x: 242, startPoint y: 25, endPoint x: 176, endPoint y: 22, distance: 66.5
click at [219, 23] on div "amir nou No results" at bounding box center [559, 31] width 681 height 30
paste input "Amir Nourbakhrezaei"
drag, startPoint x: 366, startPoint y: 29, endPoint x: 318, endPoint y: 26, distance: 47.2
click at [318, 26] on input "Amir Nourbakhrezaei" at bounding box center [336, 28] width 210 height 25
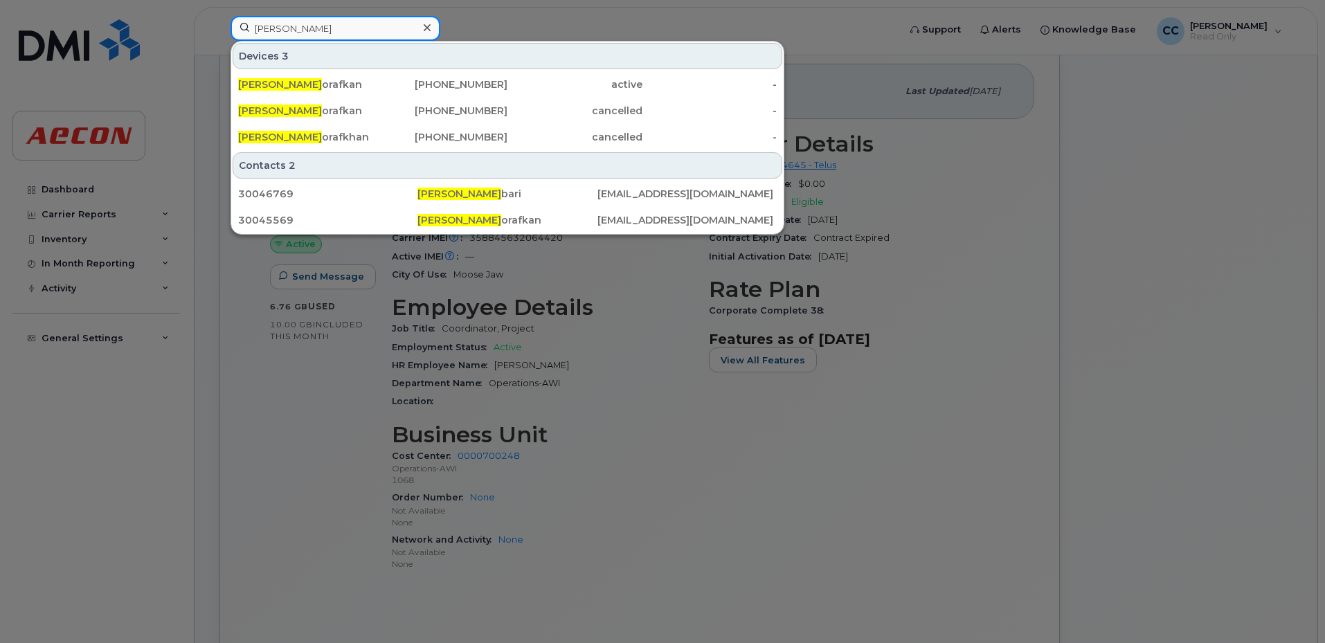
drag, startPoint x: 268, startPoint y: 28, endPoint x: 231, endPoint y: 26, distance: 37.4
click at [231, 26] on input "Amir No" at bounding box center [336, 28] width 210 height 25
paste input "urbakhrezaei"
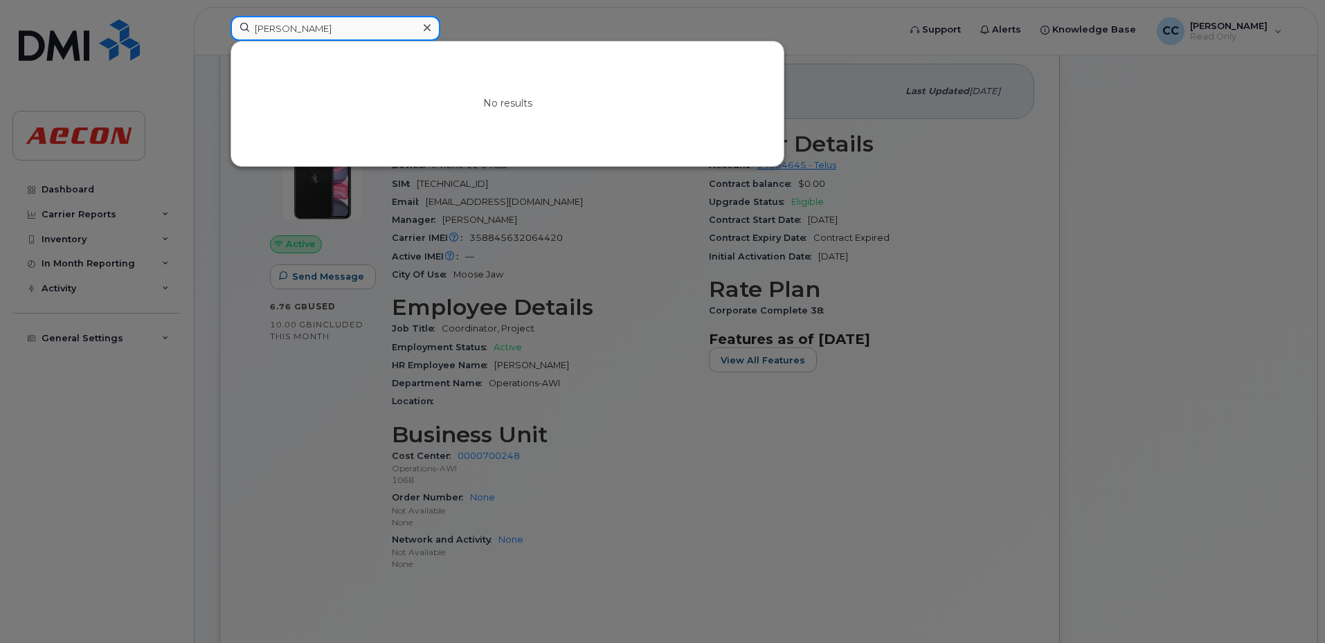
drag, startPoint x: 280, startPoint y: 24, endPoint x: 244, endPoint y: 26, distance: 36.0
click at [246, 25] on input "Amir Nourbakhrezaei" at bounding box center [336, 28] width 210 height 25
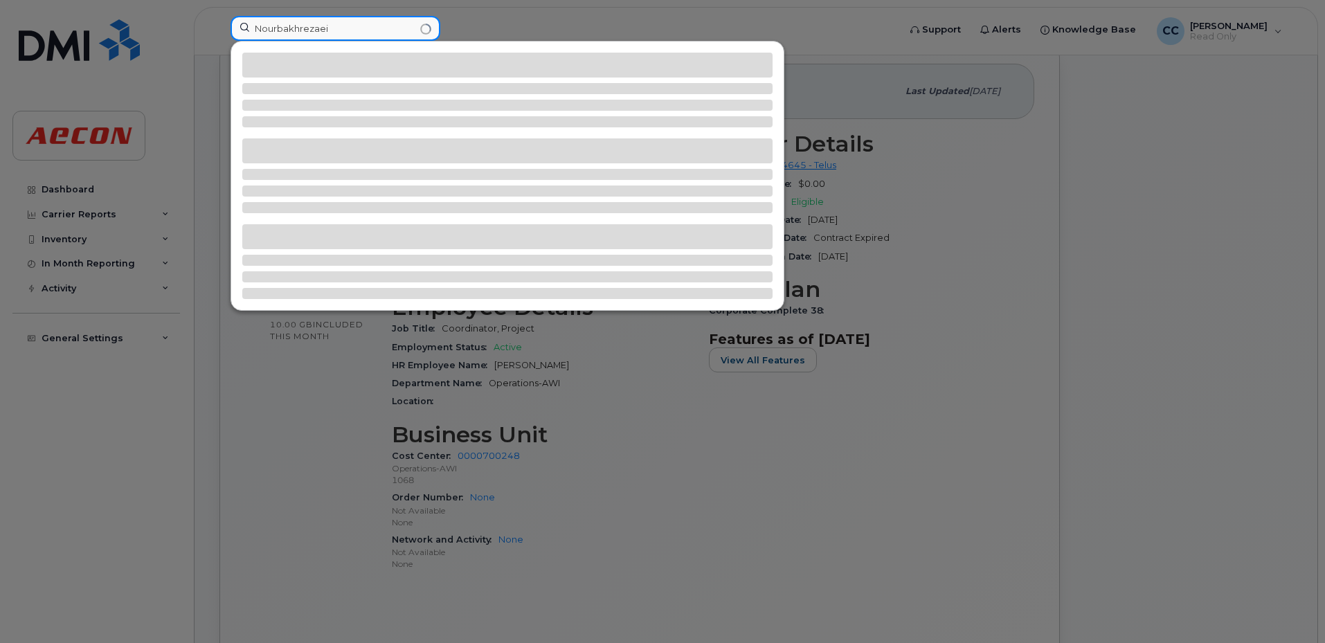
click at [354, 31] on input "Nourbakhrezaei" at bounding box center [336, 28] width 210 height 25
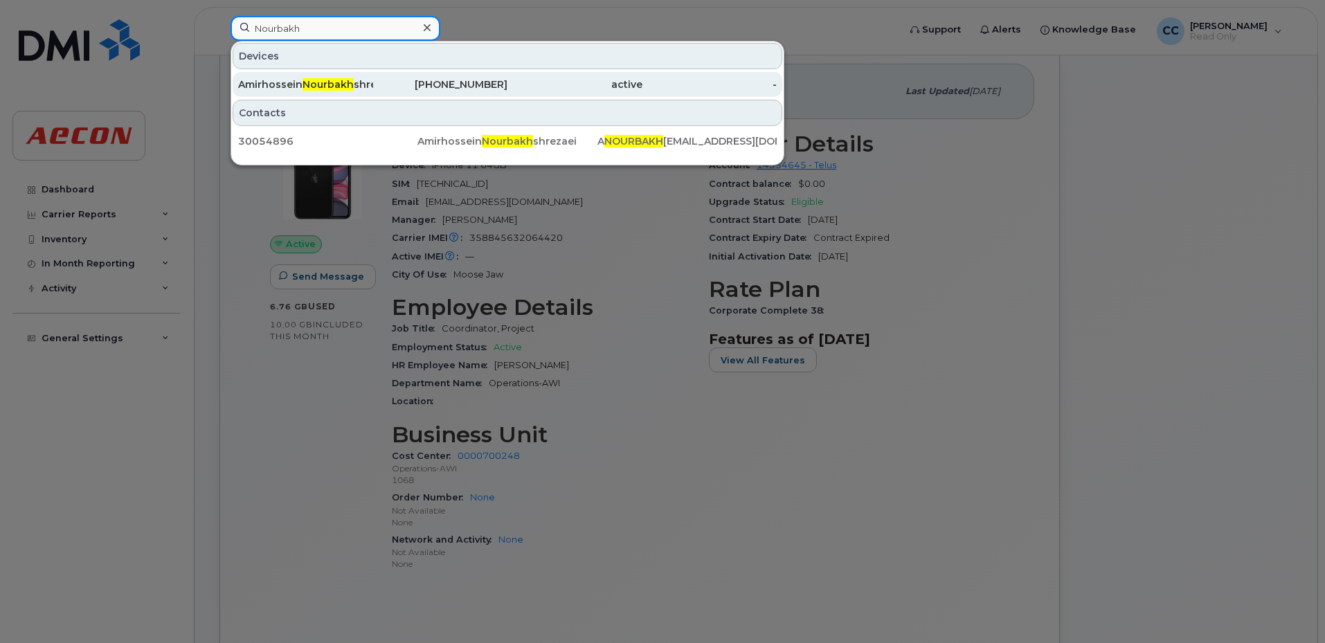
type input "Nourbakh"
click at [329, 82] on span "Nourbakh" at bounding box center [328, 84] width 51 height 12
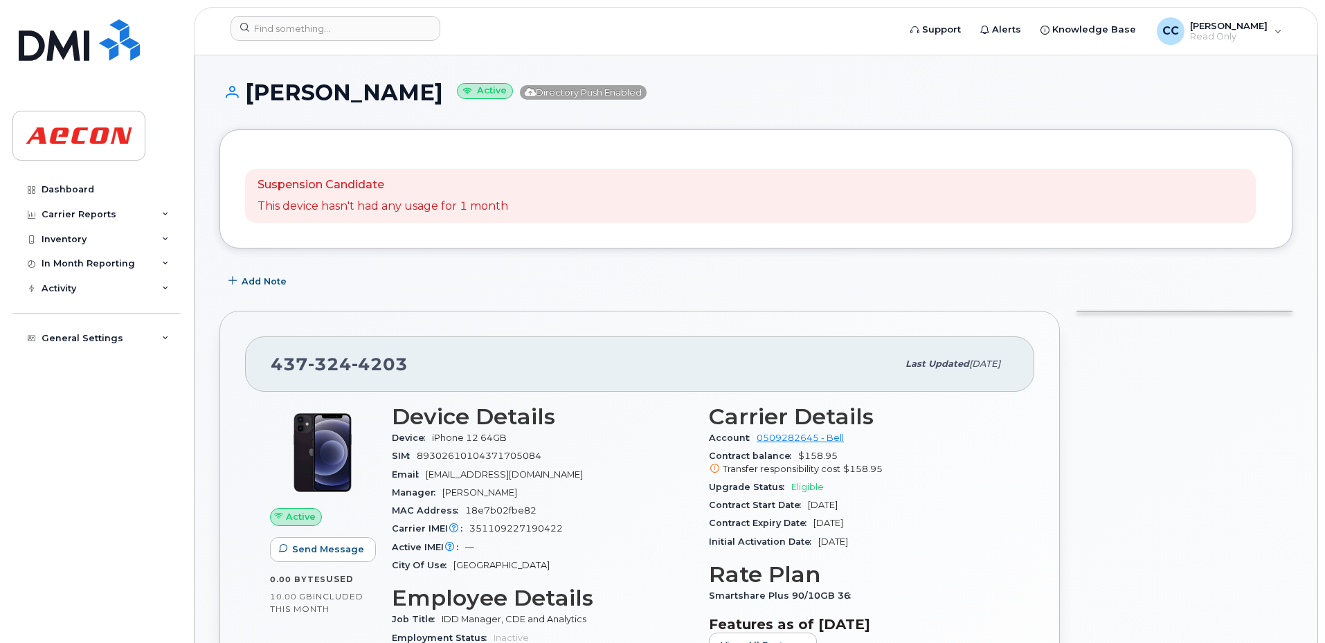
scroll to position [277, 0]
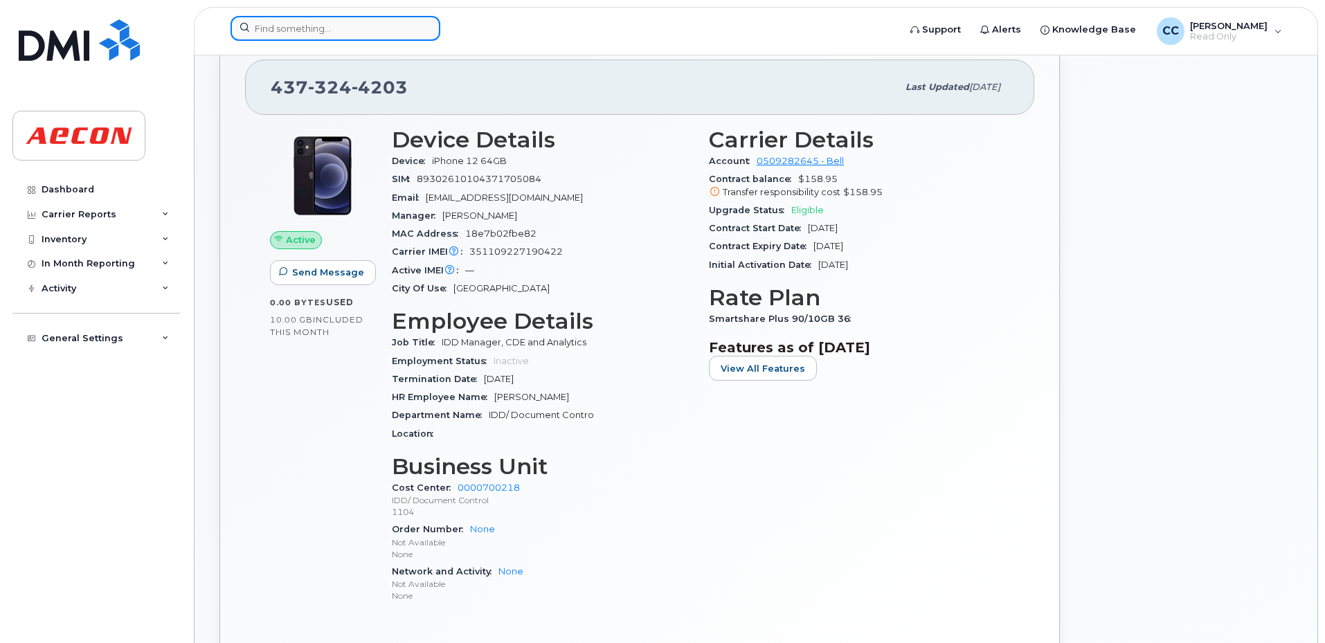
click at [330, 26] on input at bounding box center [336, 28] width 210 height 25
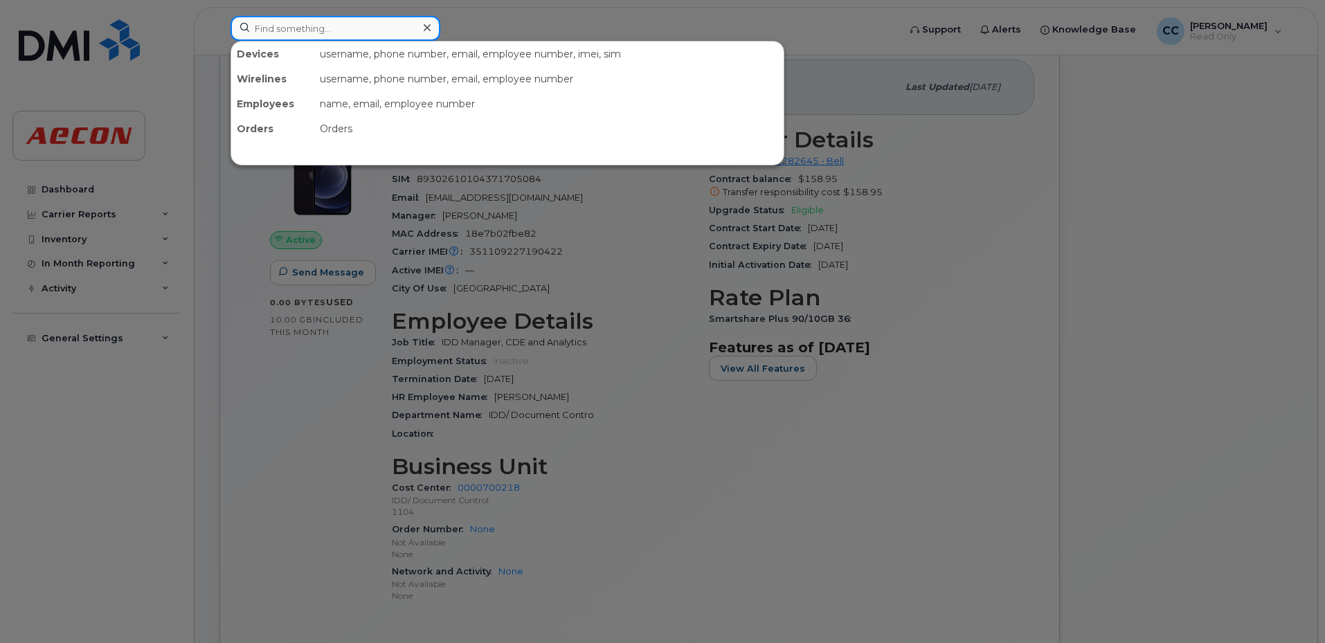
paste input "[PERSON_NAME]"
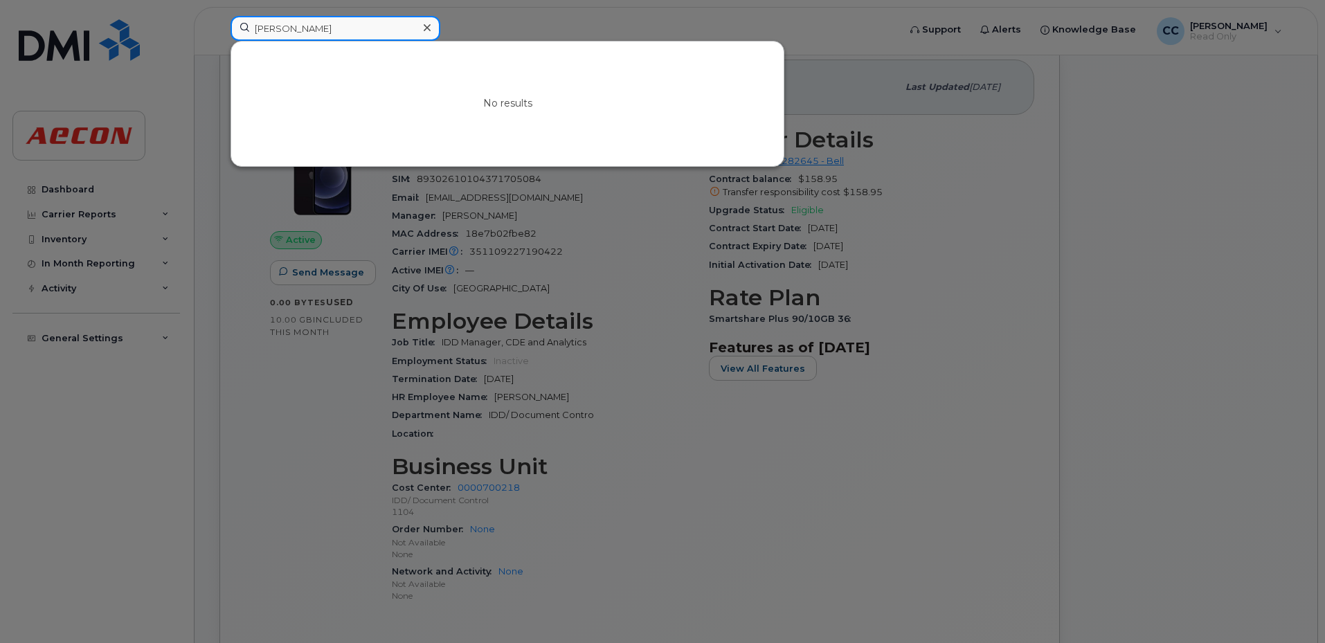
drag, startPoint x: 351, startPoint y: 25, endPoint x: 291, endPoint y: 35, distance: 61.1
click at [280, 27] on input "[PERSON_NAME]" at bounding box center [336, 28] width 210 height 25
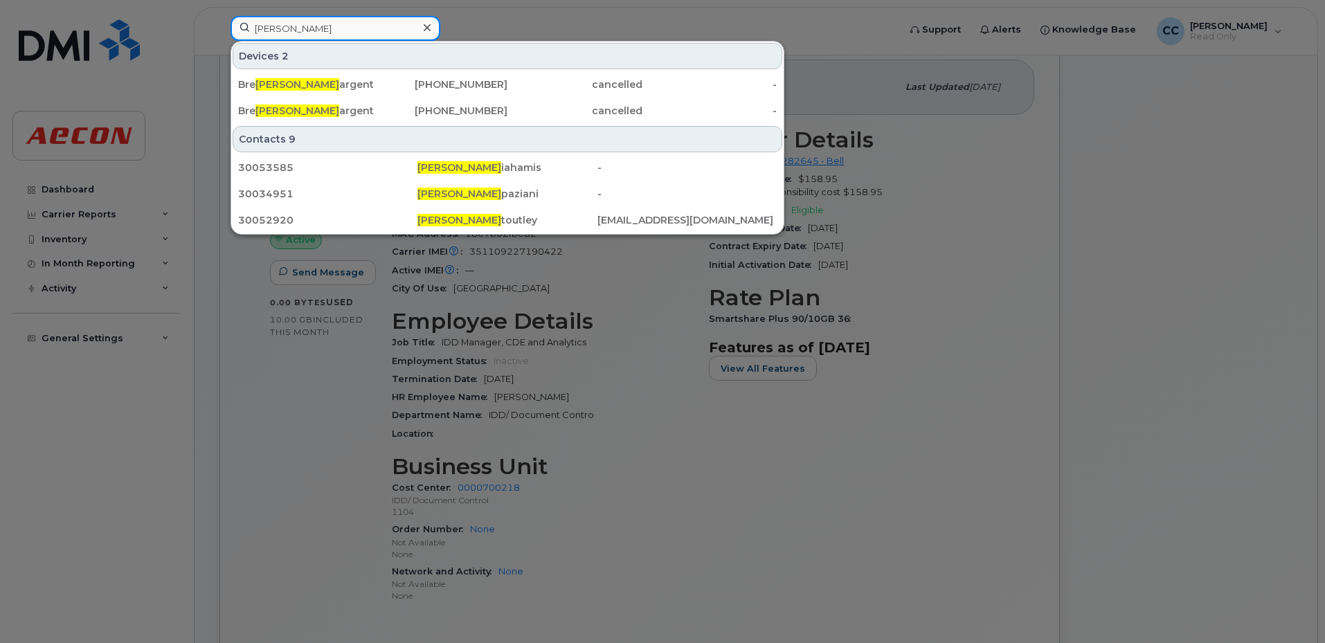
drag, startPoint x: 325, startPoint y: 24, endPoint x: 246, endPoint y: 17, distance: 78.5
click at [250, 17] on input "[PERSON_NAME]" at bounding box center [336, 28] width 210 height 25
paste input "[PERSON_NAME]"
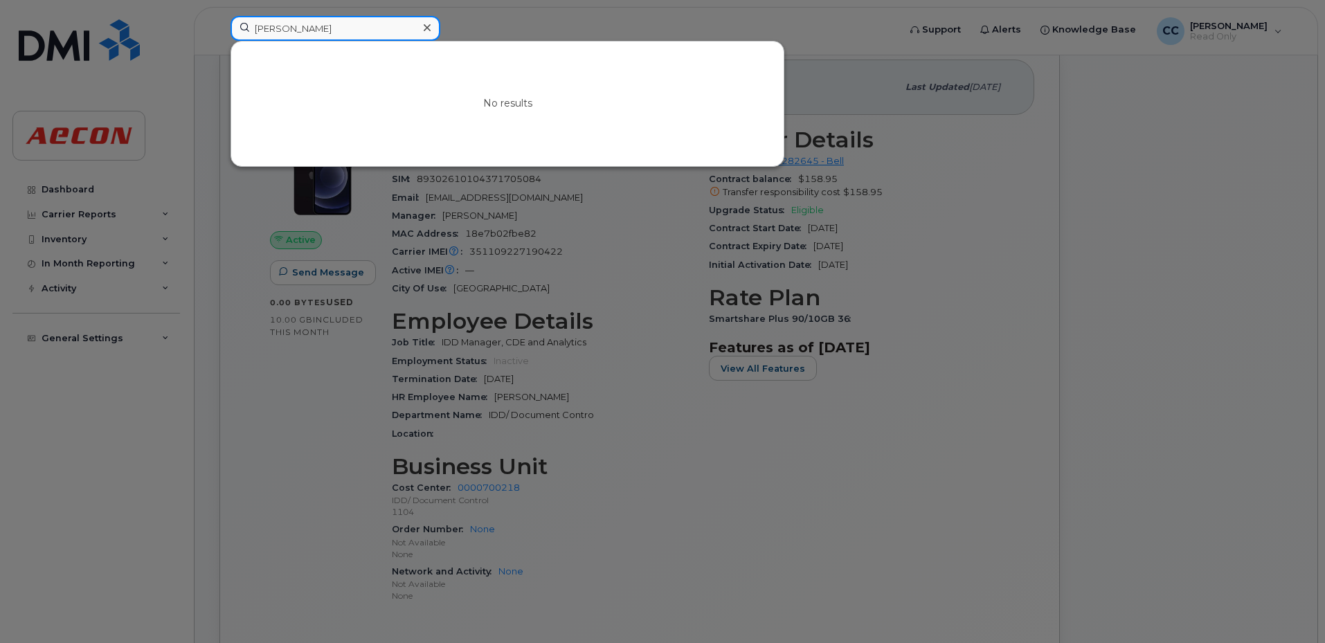
drag, startPoint x: 282, startPoint y: 28, endPoint x: 213, endPoint y: 24, distance: 68.6
click at [219, 24] on div "[PERSON_NAME] No results" at bounding box center [559, 31] width 681 height 30
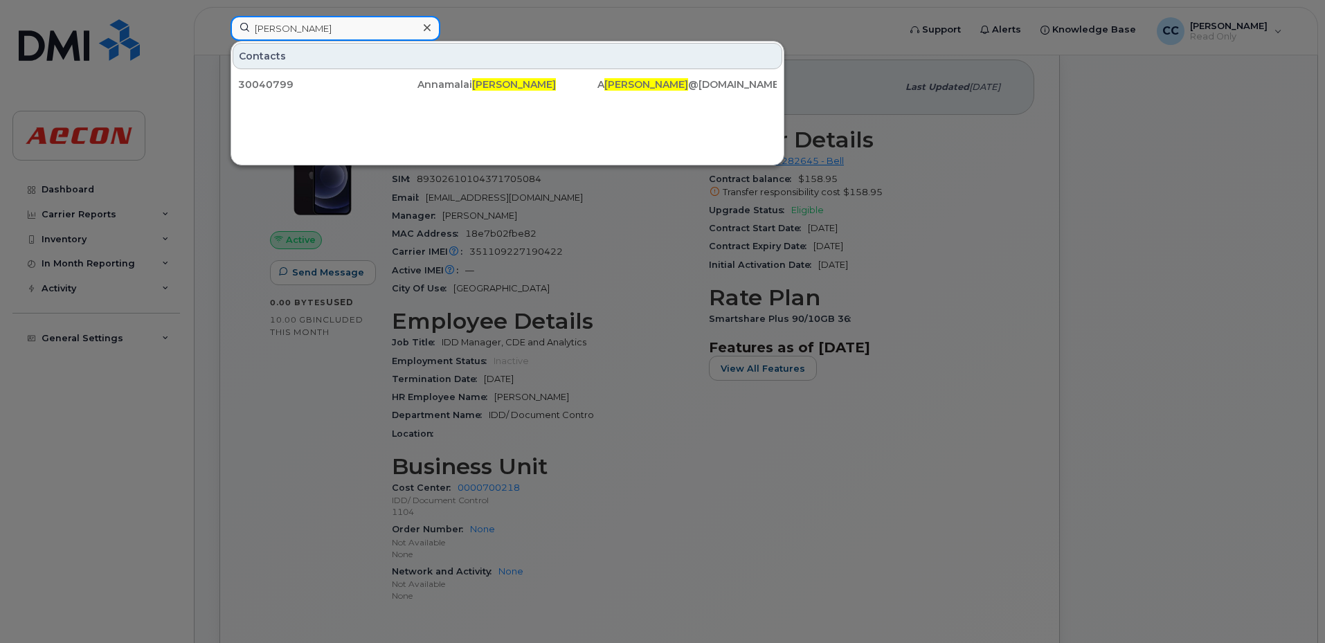
drag, startPoint x: 341, startPoint y: 26, endPoint x: 151, endPoint y: -2, distance: 192.4
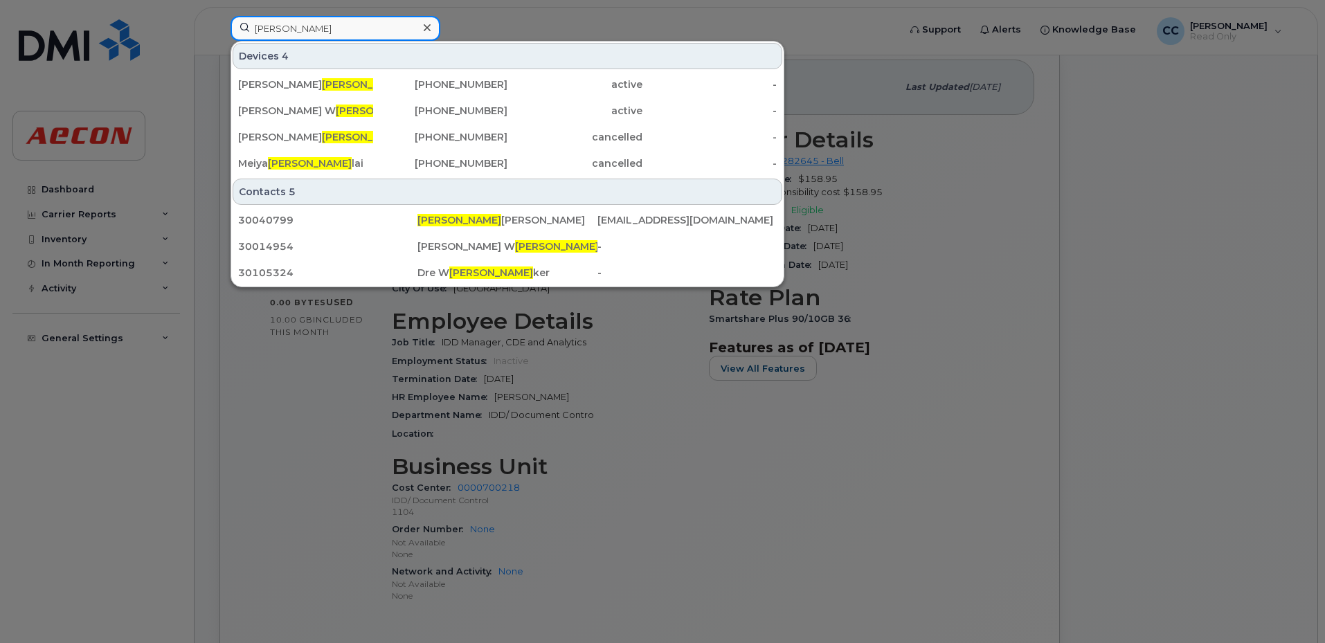
drag, startPoint x: 313, startPoint y: 28, endPoint x: 330, endPoint y: 35, distance: 18.6
click at [313, 28] on input "[PERSON_NAME]" at bounding box center [336, 28] width 210 height 25
drag, startPoint x: 151, startPoint y: 26, endPoint x: 30, endPoint y: 24, distance: 120.5
click at [219, 24] on div "[PERSON_NAME] 4 [PERSON_NAME] [PERSON_NAME] [PHONE_NUMBER] active - [PERSON_NAM…" at bounding box center [559, 31] width 681 height 30
paste input "[PERSON_NAME]"
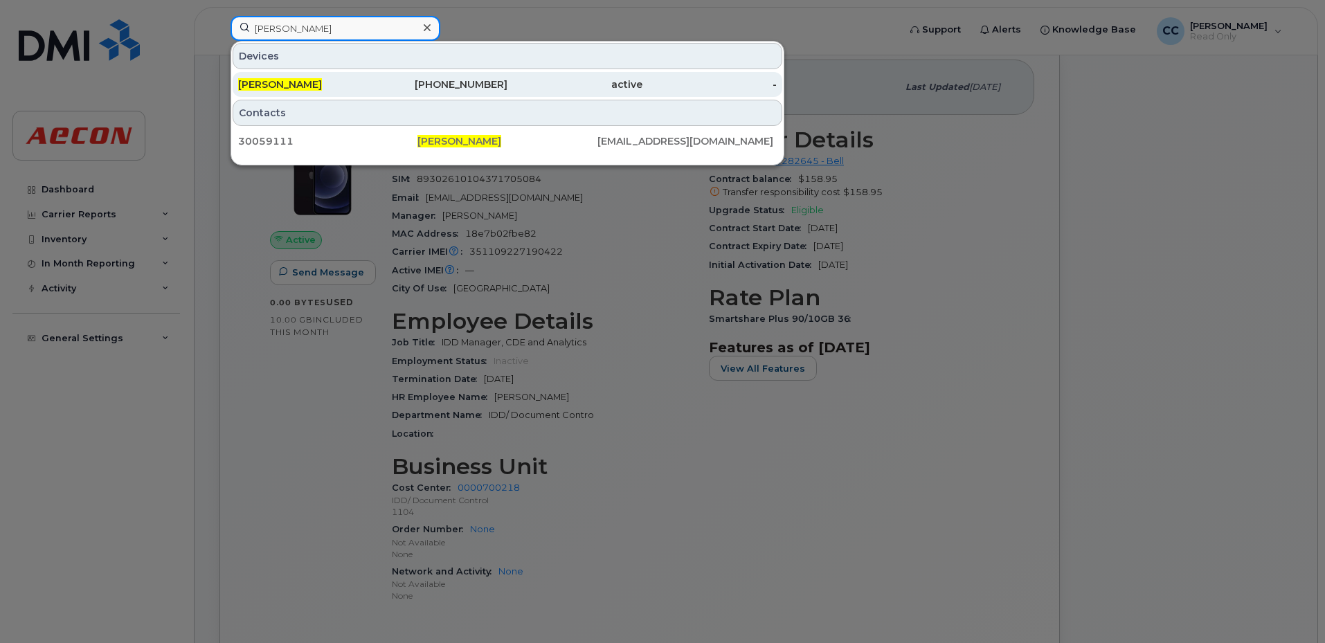
type input "[PERSON_NAME]"
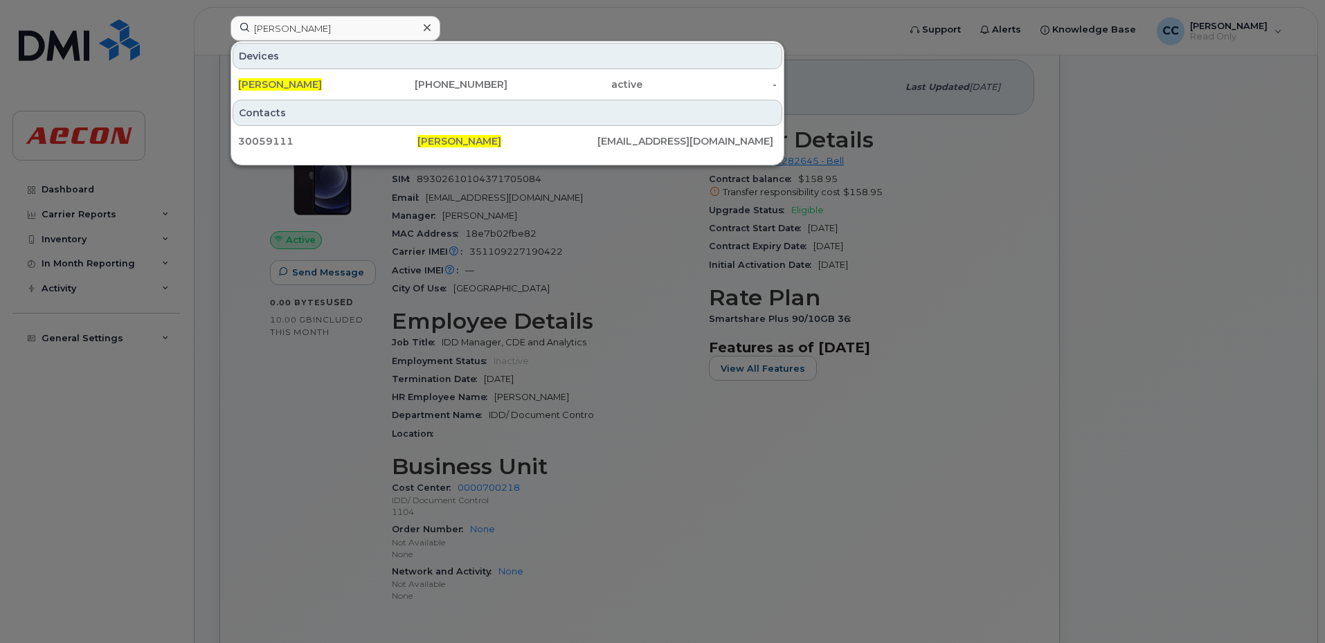
drag, startPoint x: 384, startPoint y: 85, endPoint x: 389, endPoint y: 114, distance: 29.5
click at [385, 85] on div "[PHONE_NUMBER]" at bounding box center [440, 85] width 135 height 14
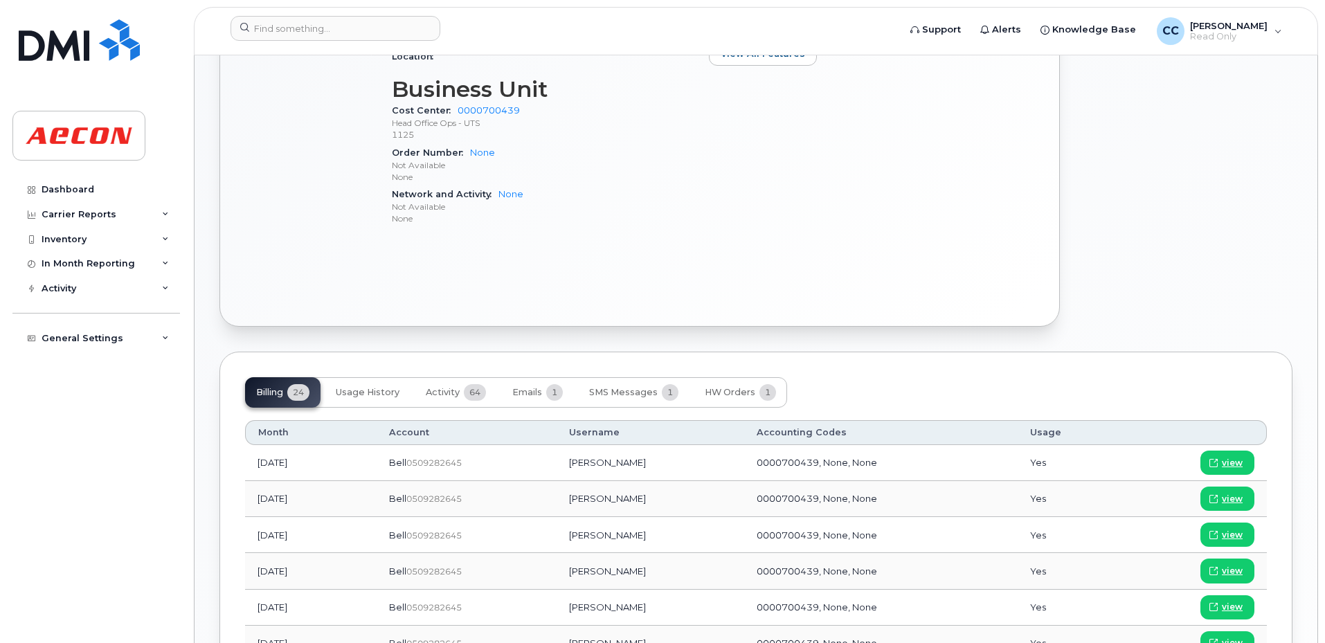
scroll to position [306, 0]
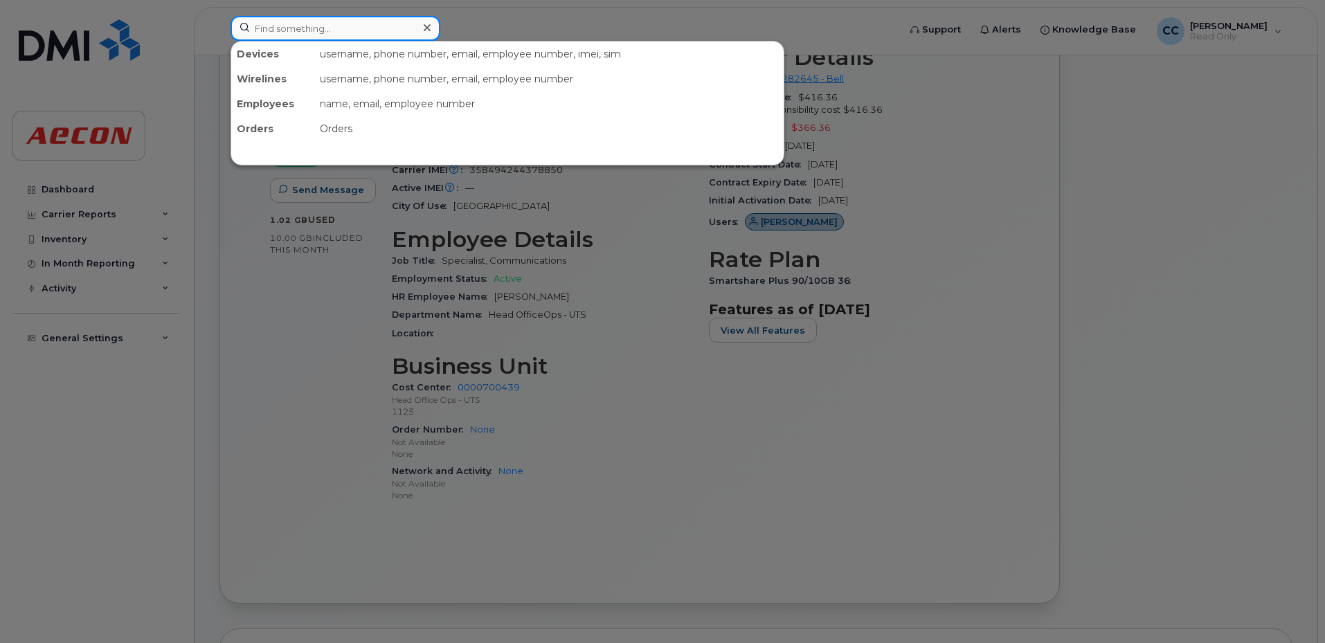
click at [273, 19] on input at bounding box center [336, 28] width 210 height 25
paste input "[PERSON_NAME]"
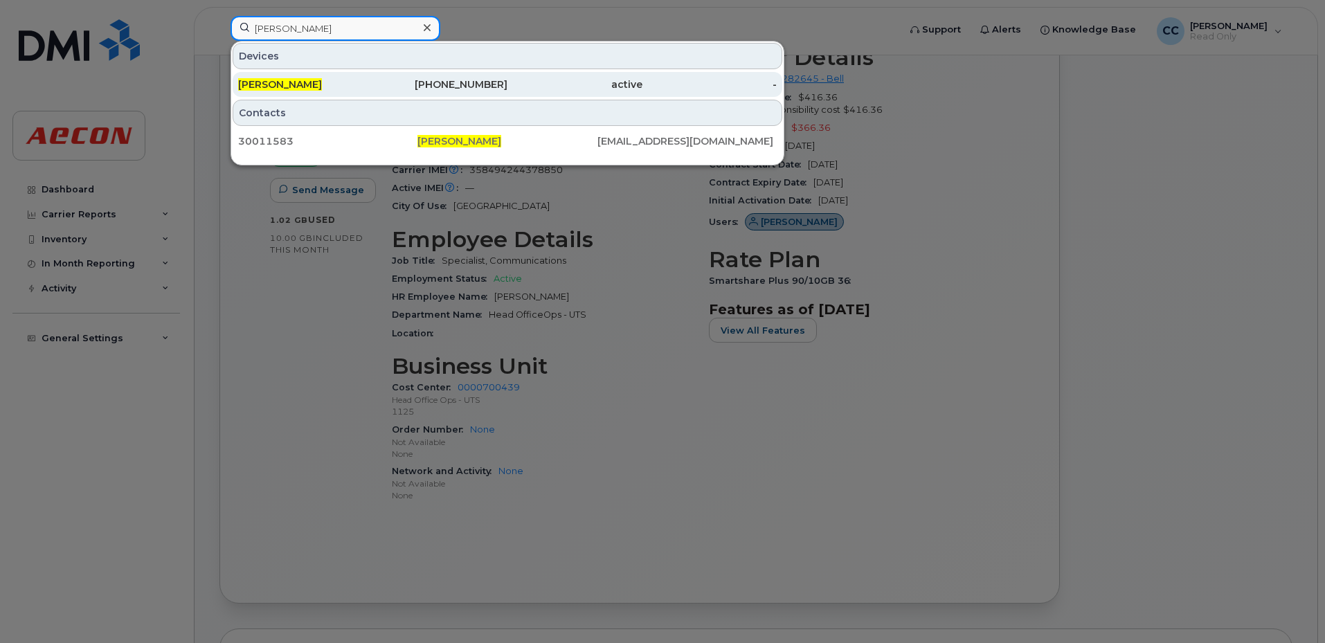
type input "[PERSON_NAME]"
click at [320, 80] on div "[PERSON_NAME]" at bounding box center [305, 85] width 135 height 14
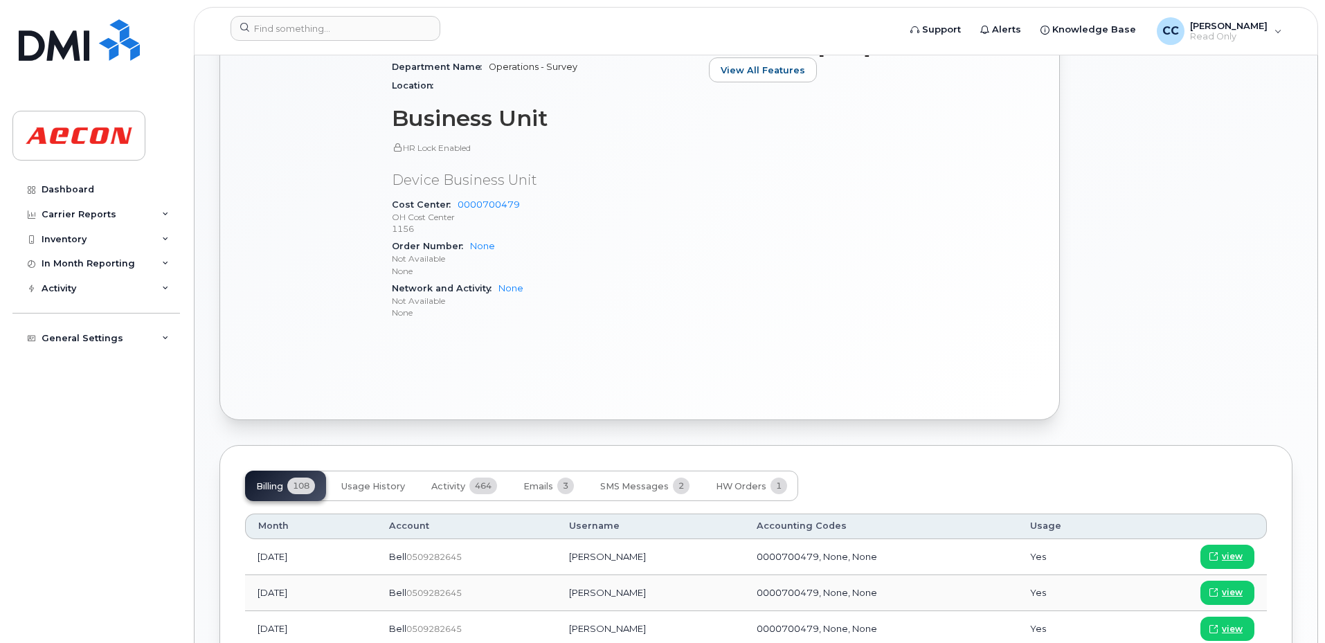
scroll to position [277, 0]
